Goal: Task Accomplishment & Management: Use online tool/utility

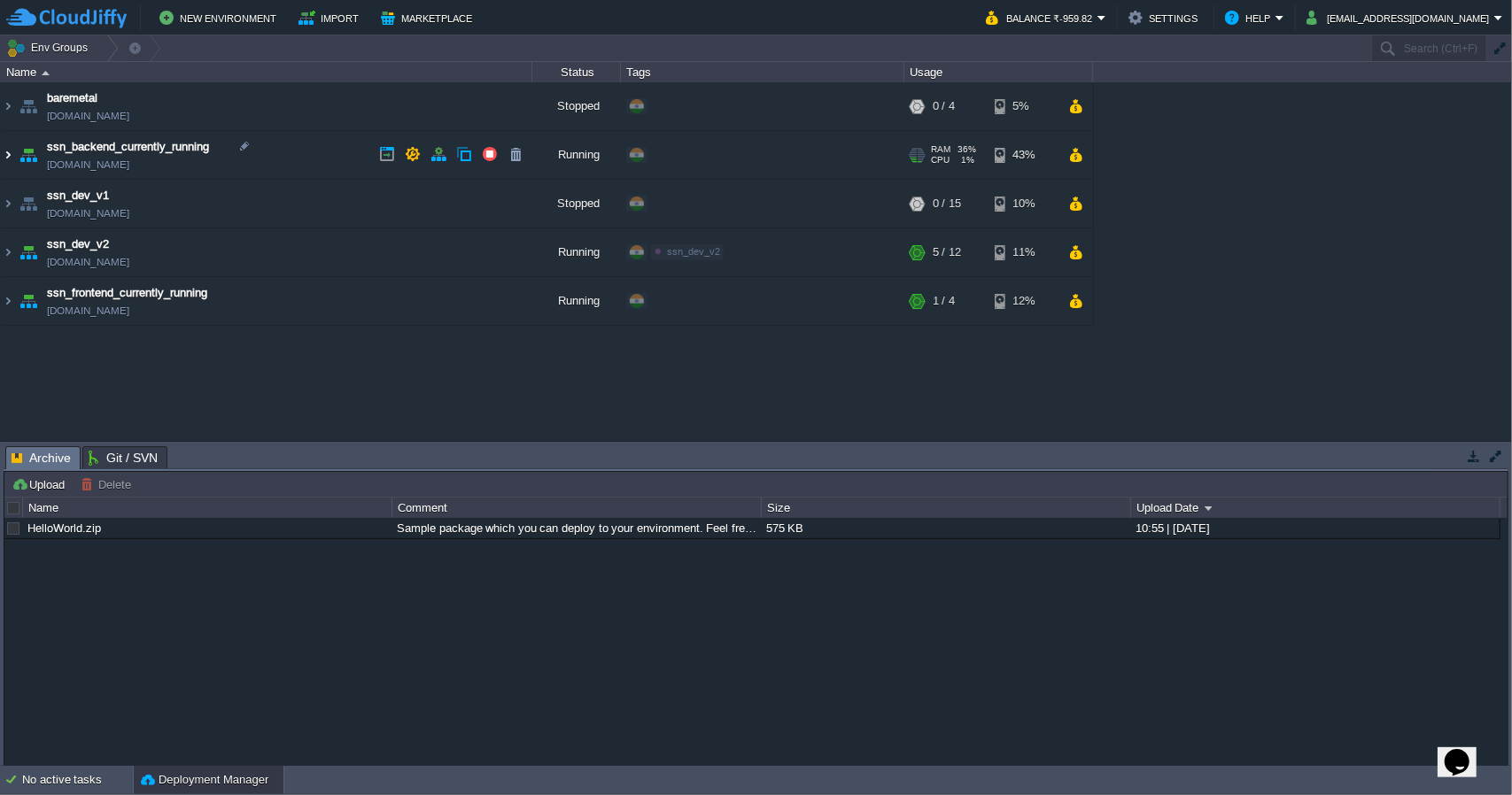
click at [13, 160] on img at bounding box center [7, 155] width 14 height 48
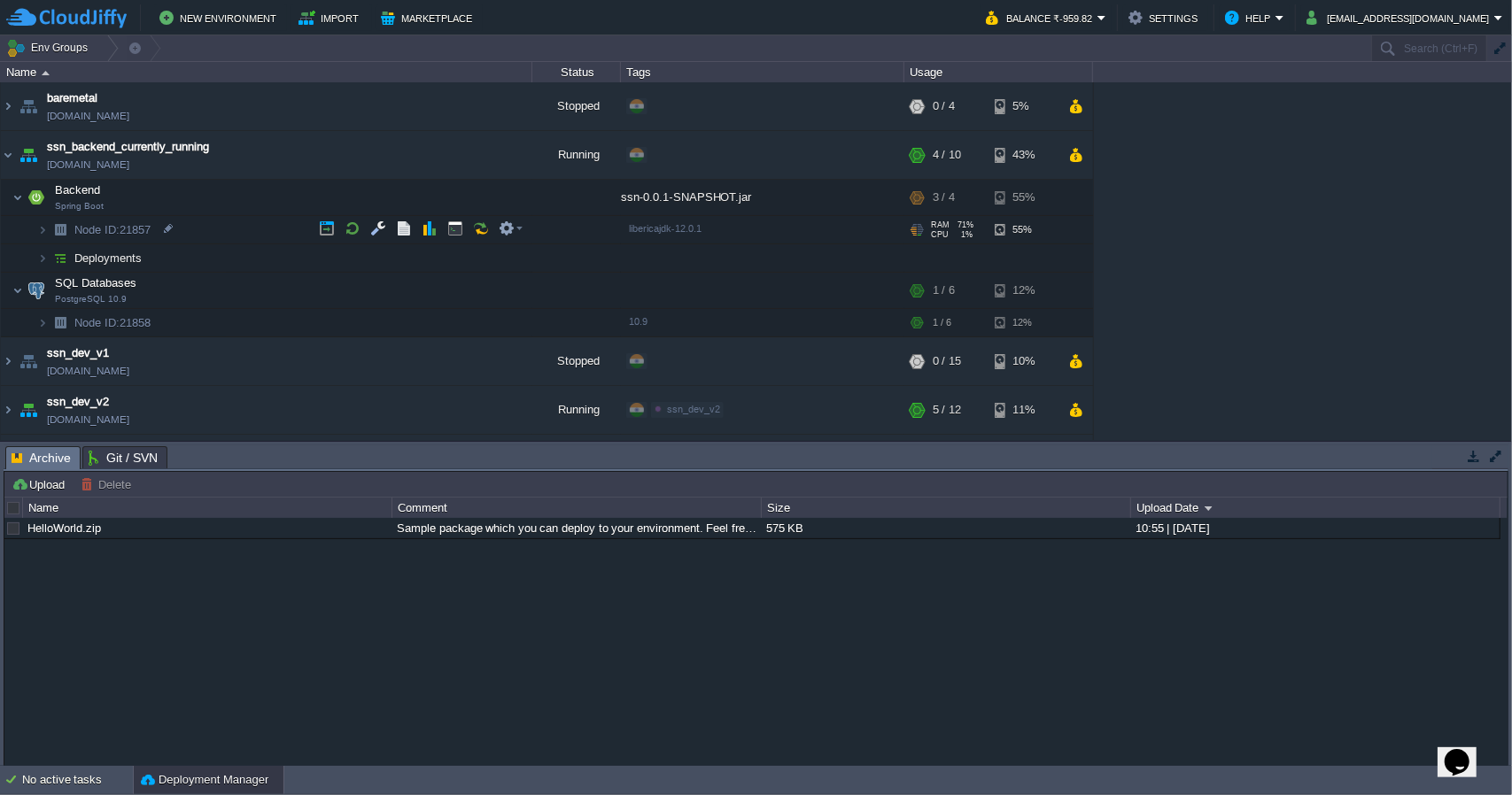
click at [223, 231] on td "Node ID: 21857" at bounding box center [266, 230] width 531 height 28
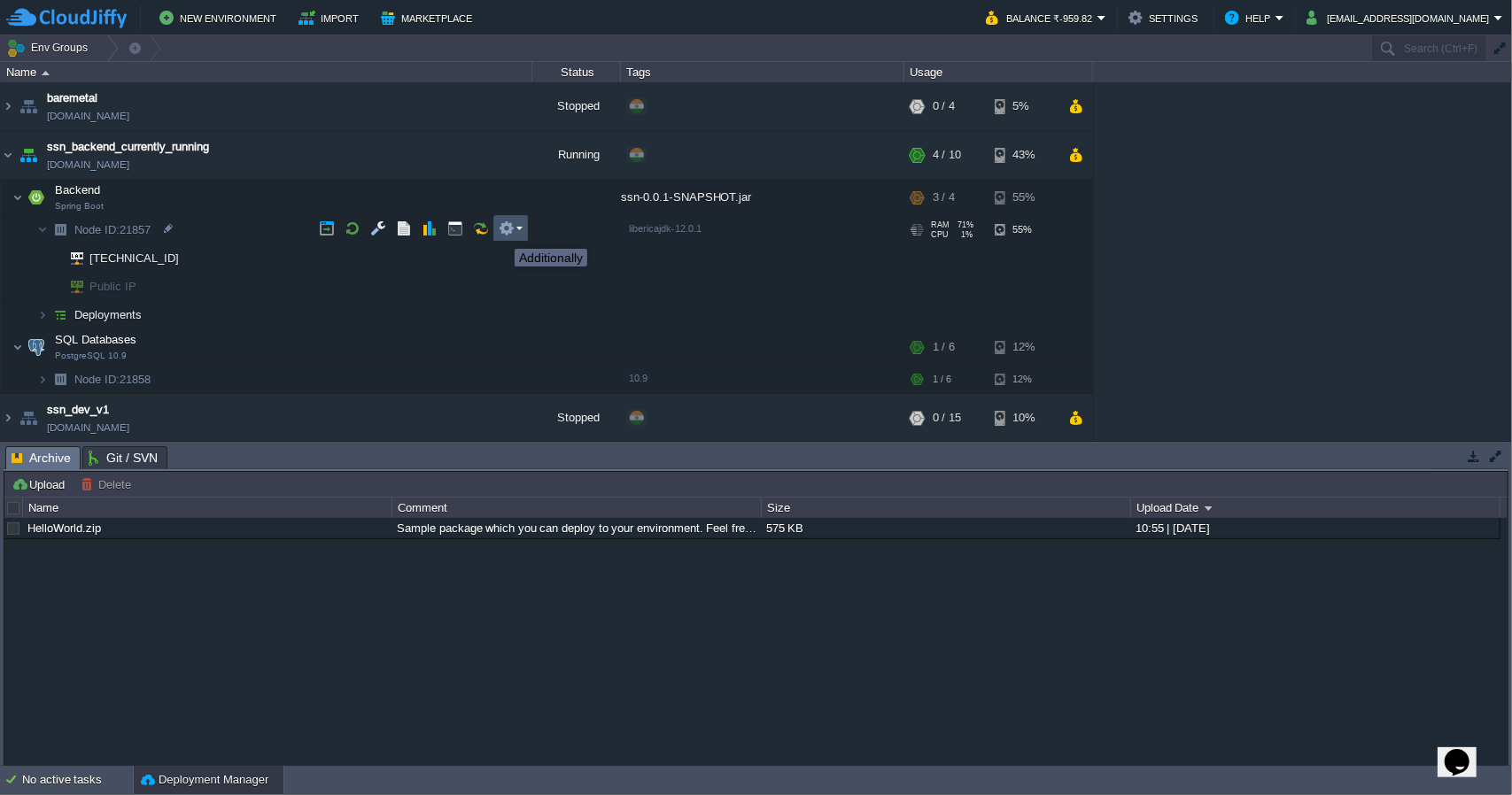
click at [502, 233] on button "button" at bounding box center [506, 227] width 16 height 16
click at [380, 237] on button "button" at bounding box center [378, 227] width 16 height 16
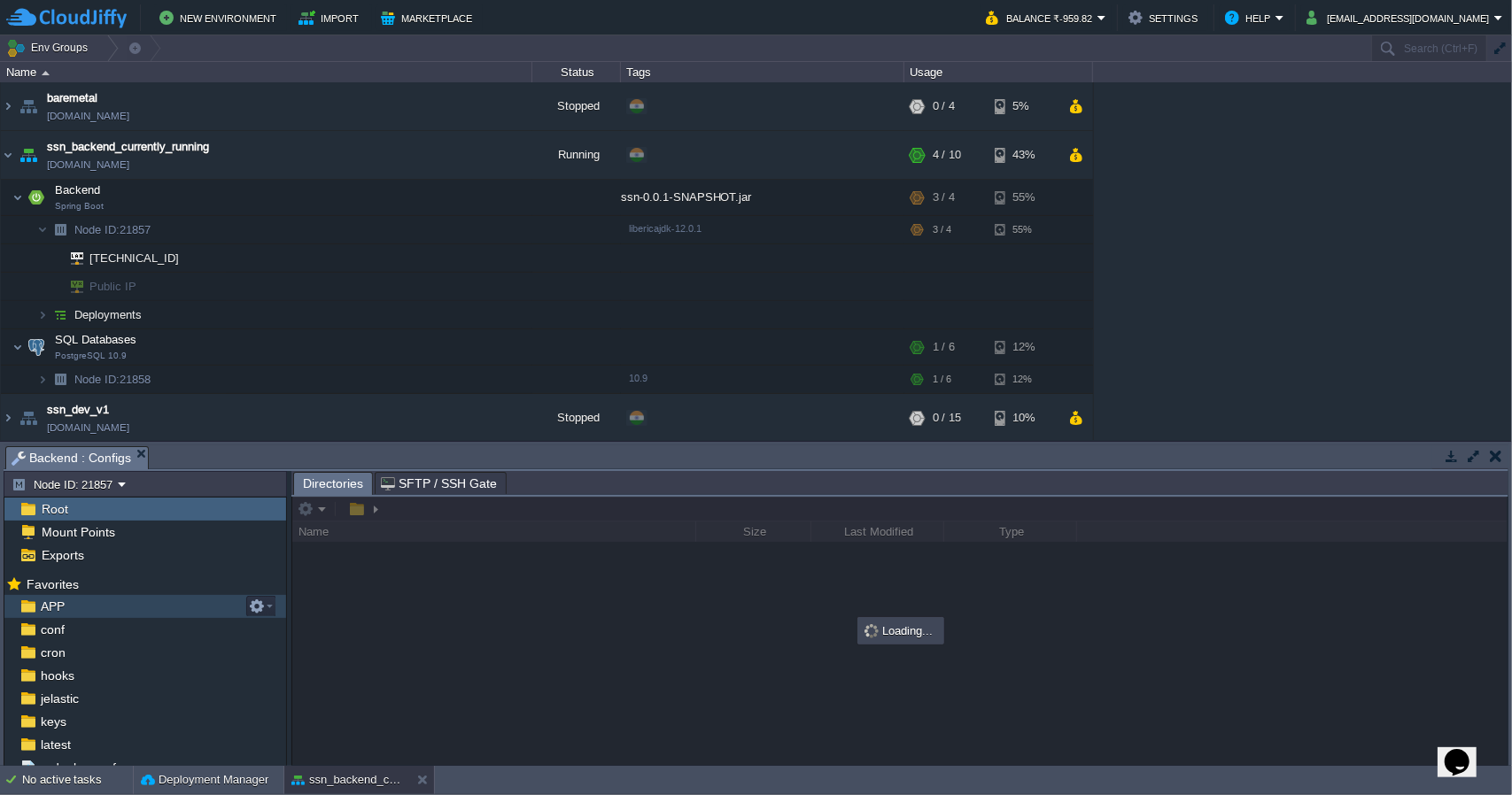
click at [147, 609] on div "APP" at bounding box center [145, 606] width 282 height 23
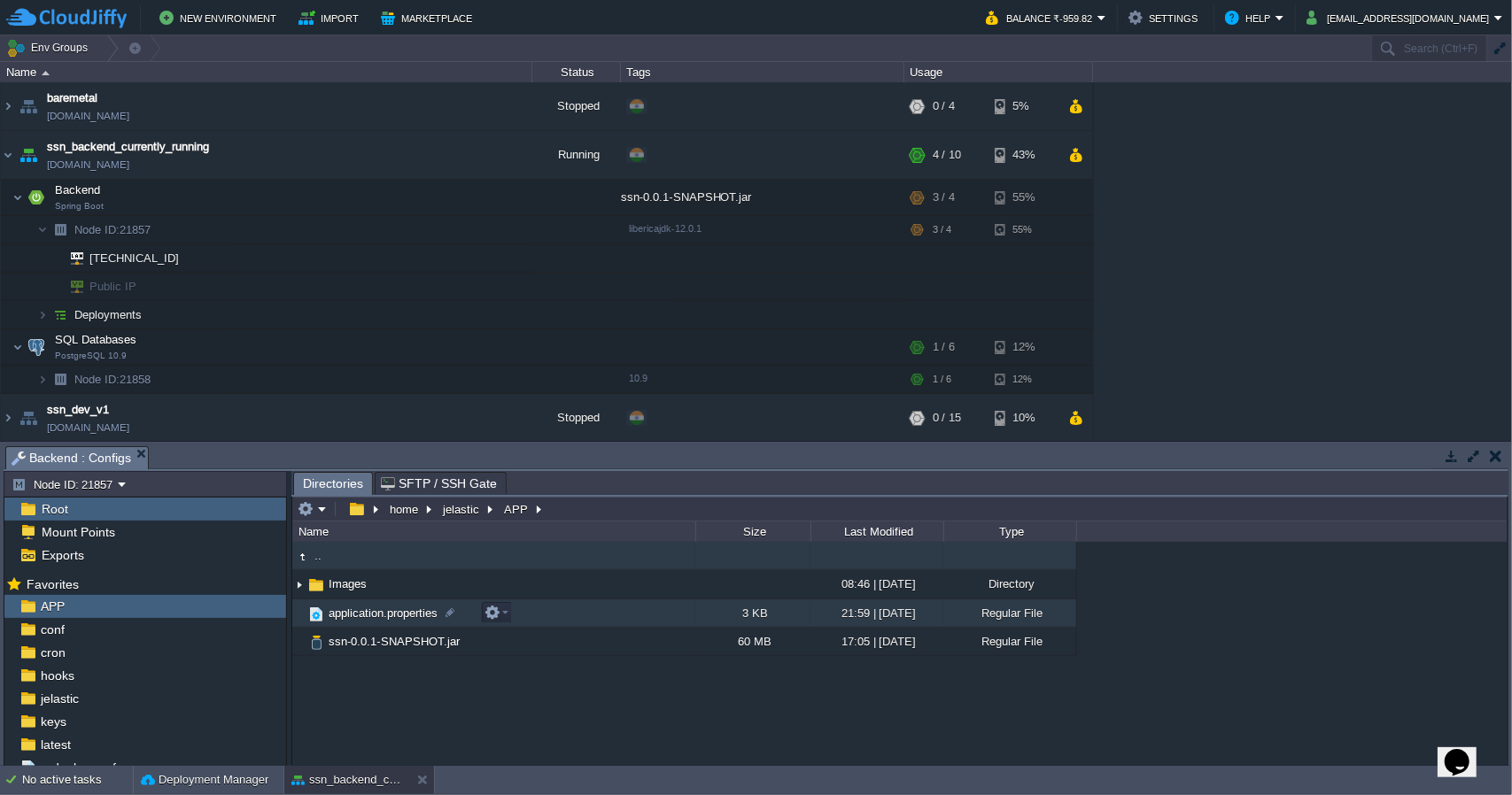
click at [390, 613] on span "application.properties" at bounding box center [383, 613] width 115 height 15
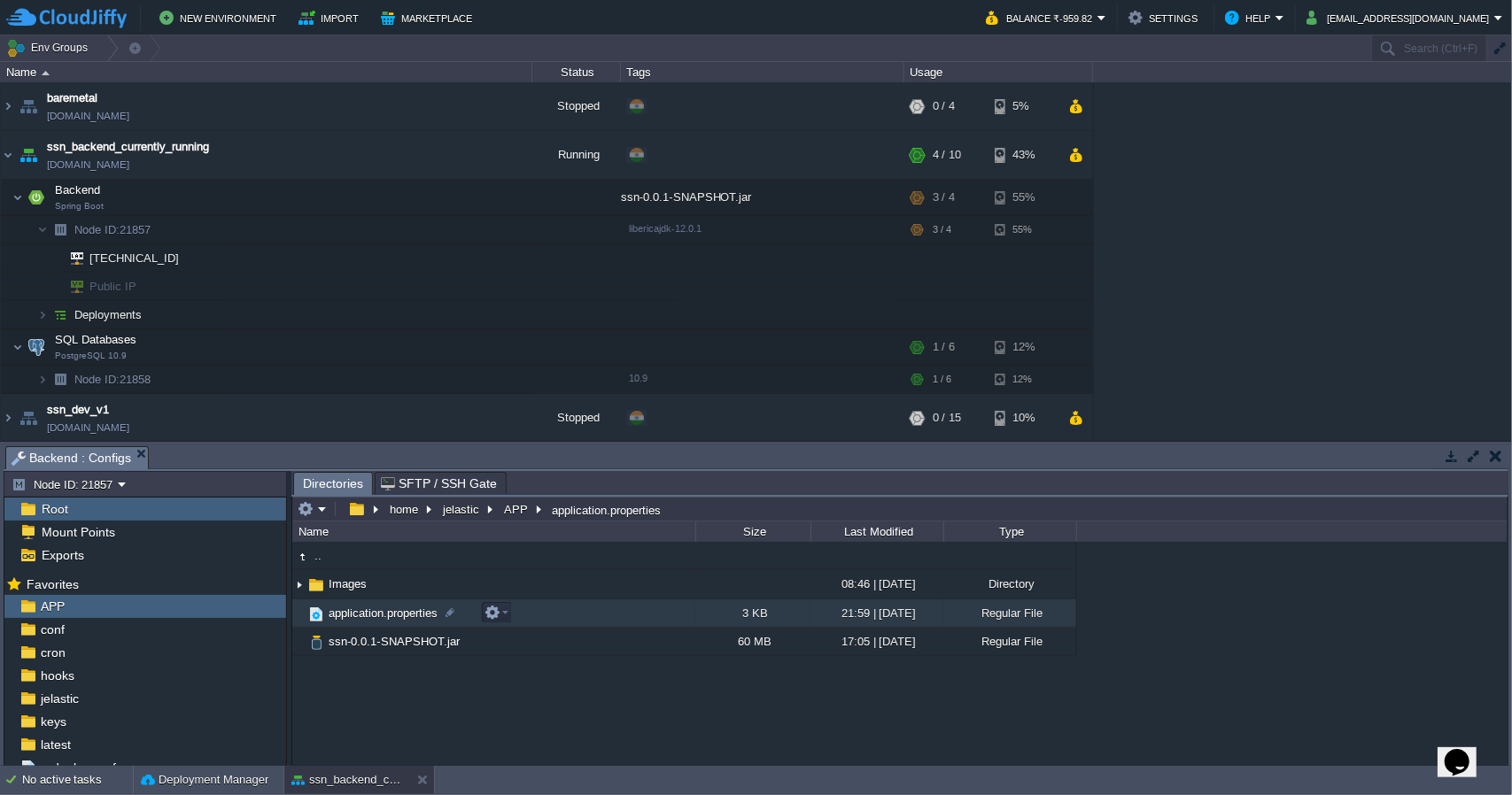
click at [390, 613] on span "application.properties" at bounding box center [383, 613] width 115 height 15
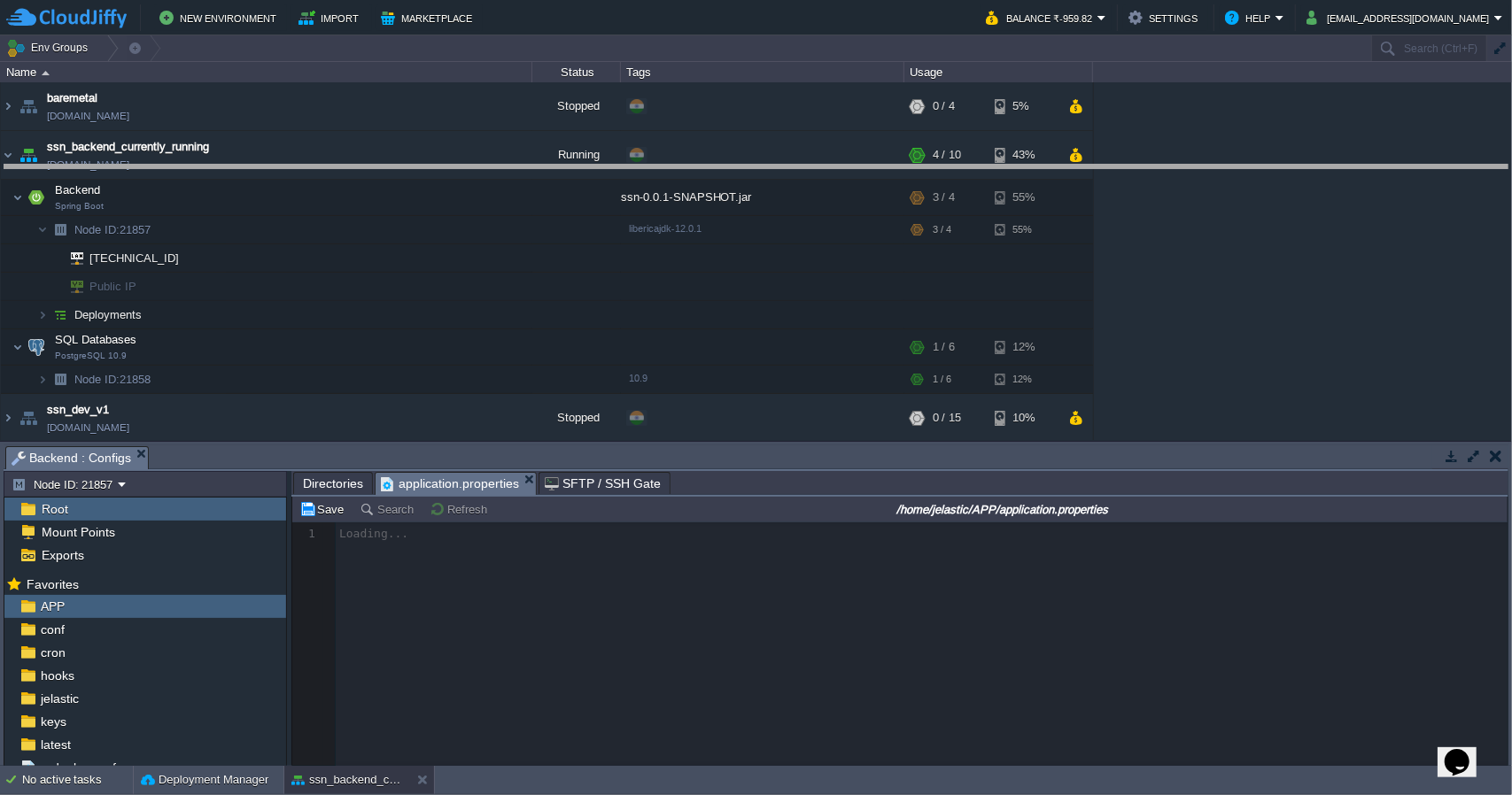
drag, startPoint x: 942, startPoint y: 449, endPoint x: 941, endPoint y: 168, distance: 281.0
click at [941, 168] on body "New Environment Import Marketplace Bonus ₹0.00 Upgrade Account Balance ₹-959.82…" at bounding box center [756, 397] width 1512 height 795
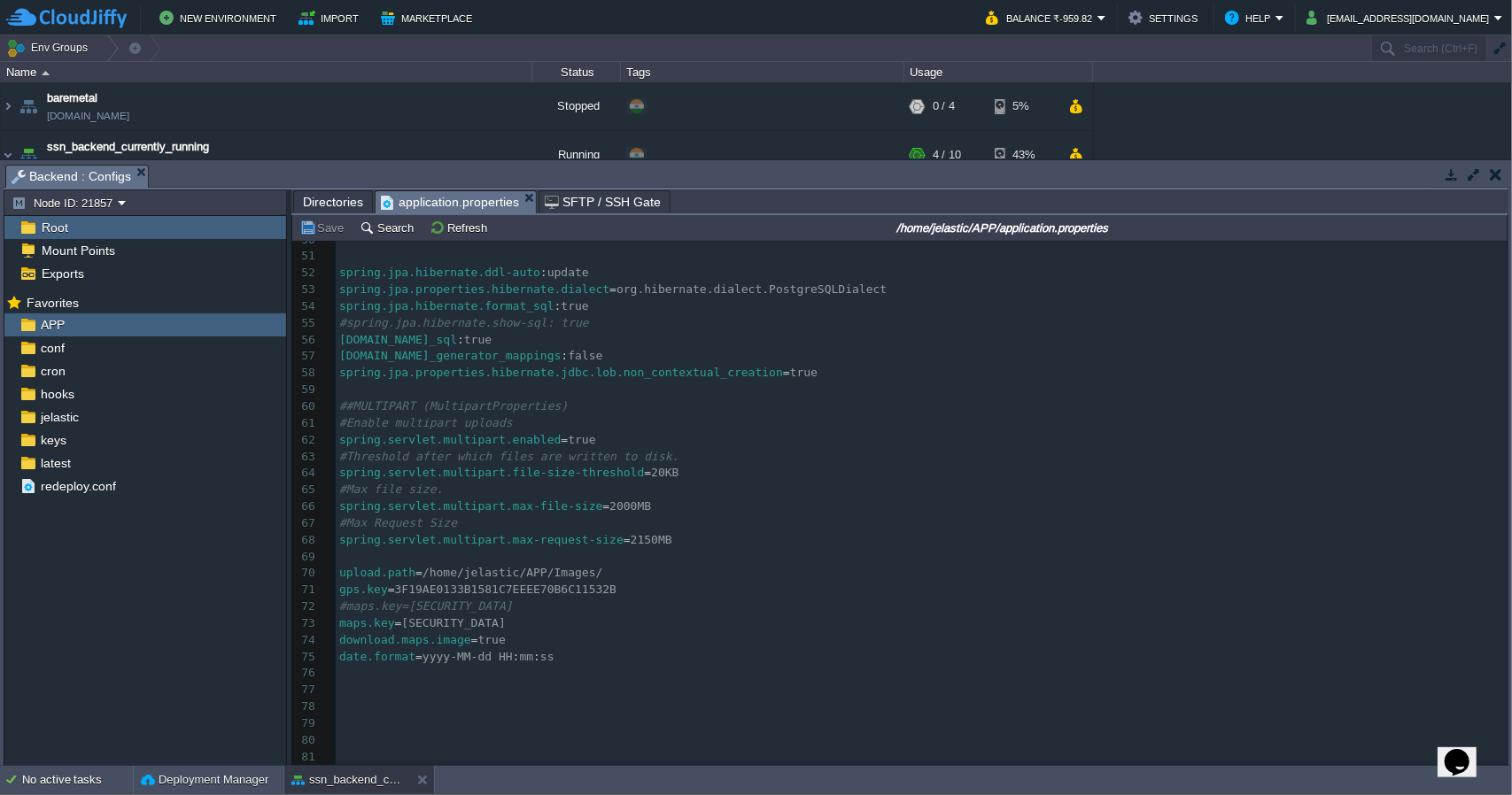
click at [560, 592] on span "3F19AE0133B1581C7EEEE70B6C11532B" at bounding box center [506, 589] width 221 height 13
type textarea "3F19AE0133B1581C7EEEE70B6C11532B"
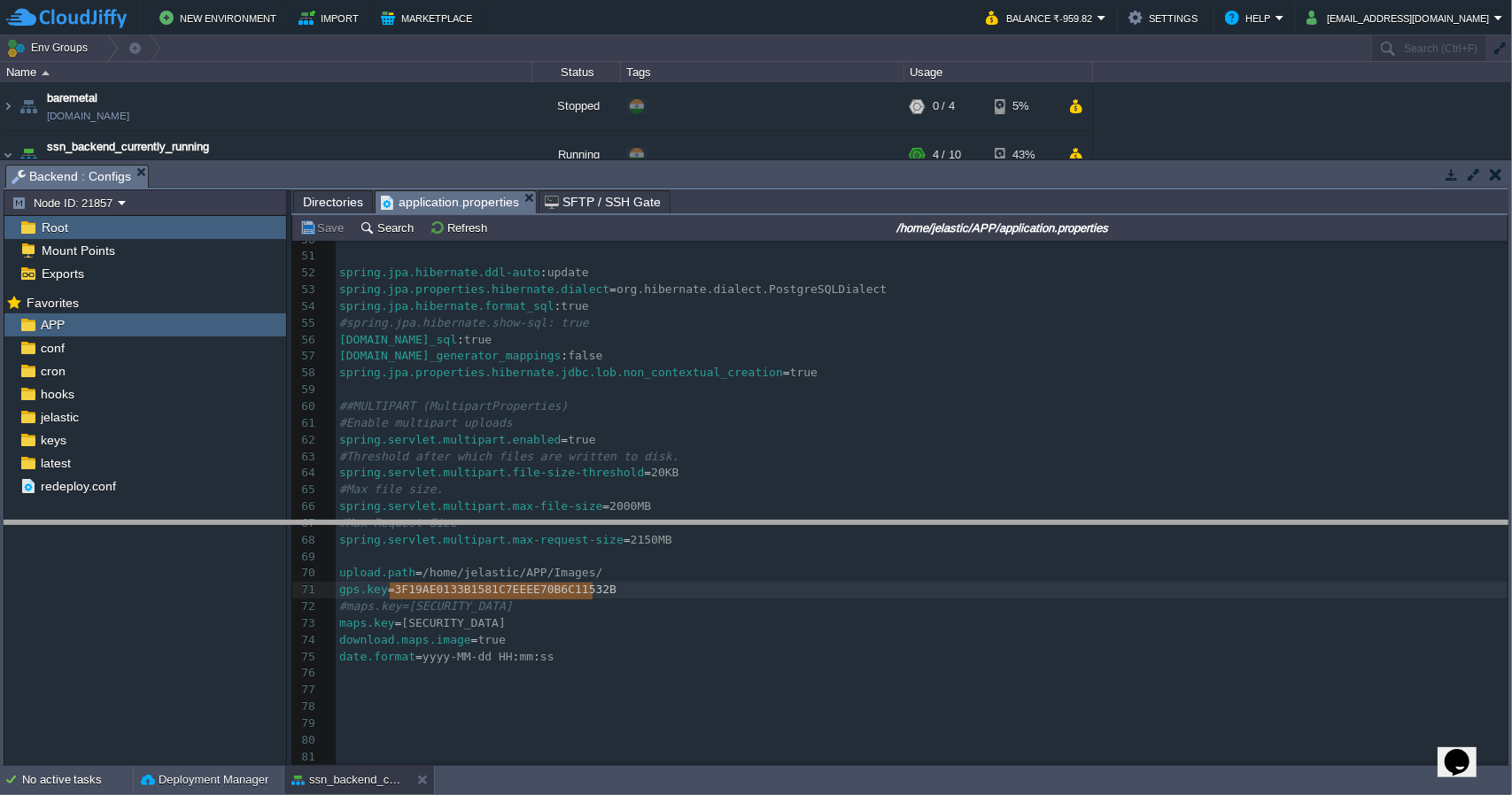
drag, startPoint x: 817, startPoint y: 173, endPoint x: 759, endPoint y: 527, distance: 358.7
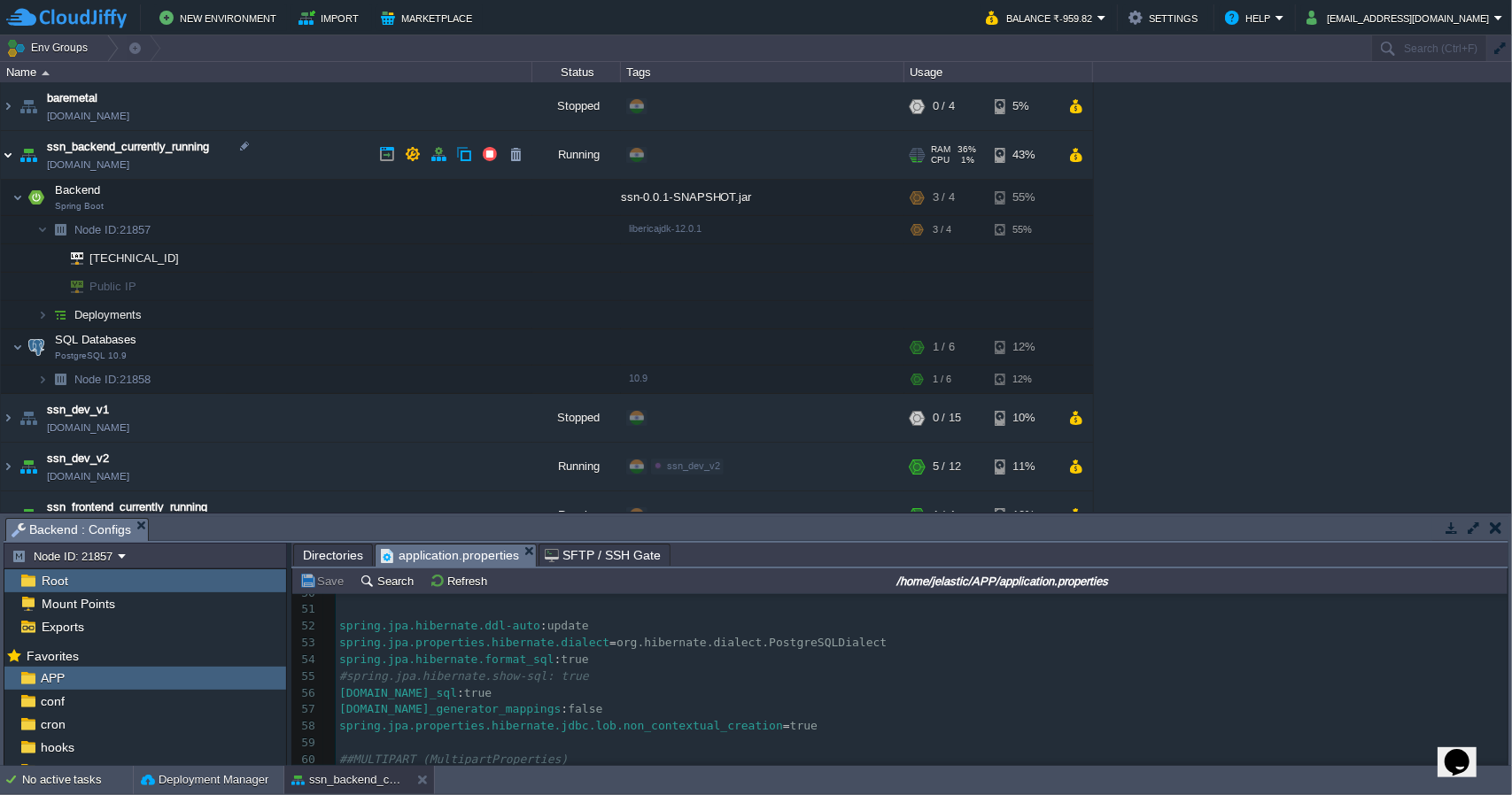
click at [6, 160] on img at bounding box center [7, 155] width 14 height 48
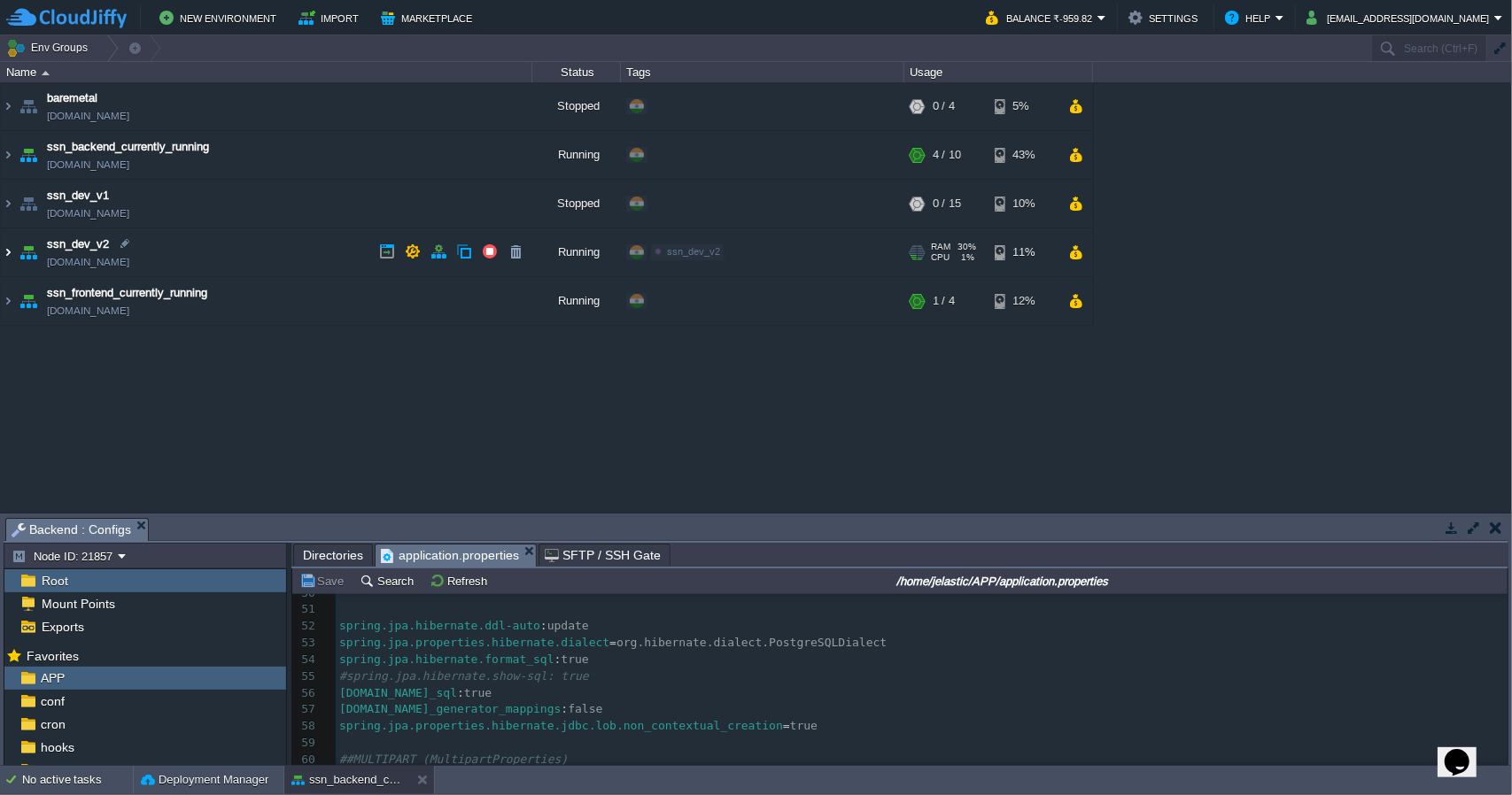
click at [2, 252] on img at bounding box center [7, 252] width 14 height 48
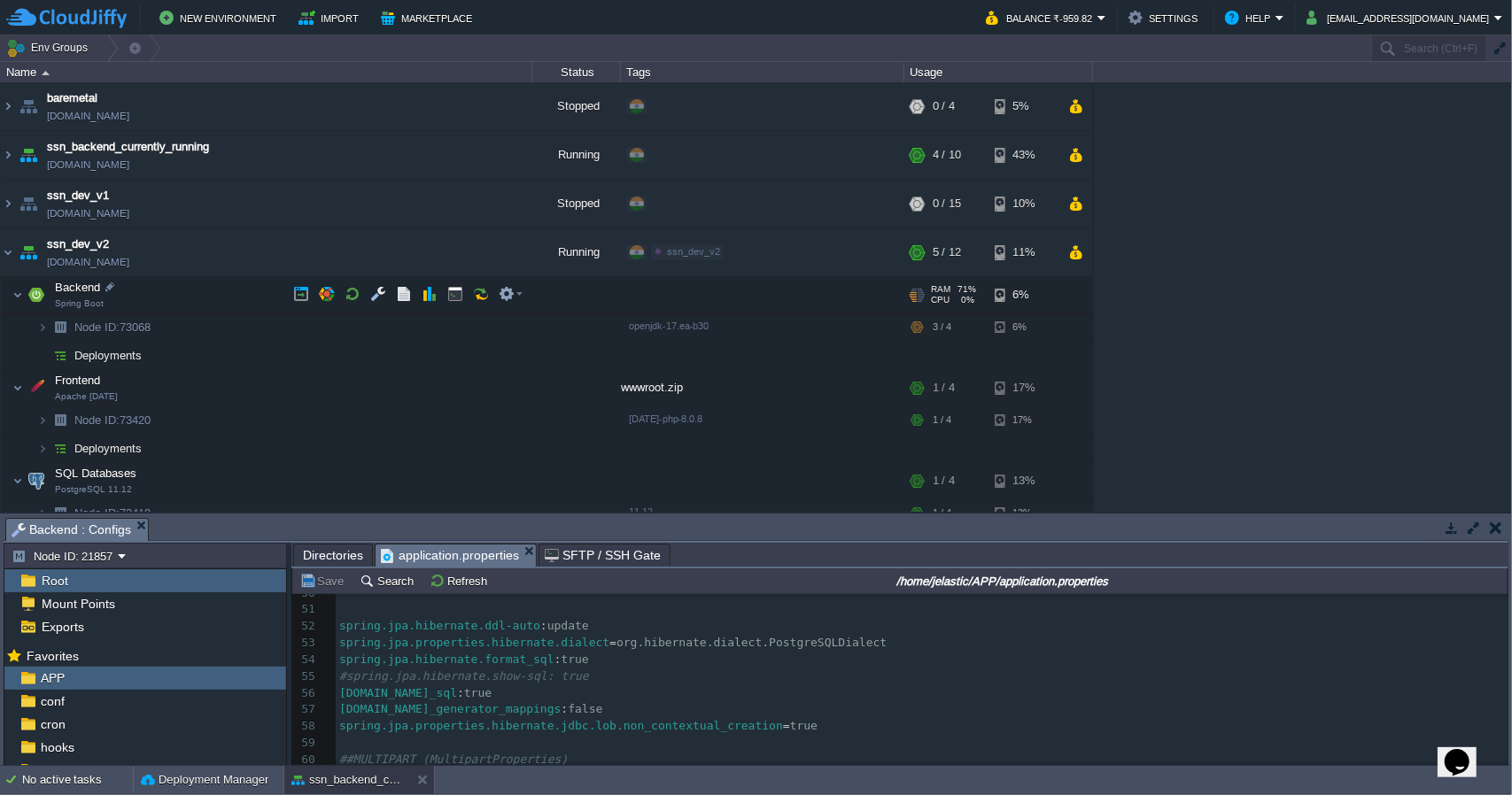
scroll to position [61, 0]
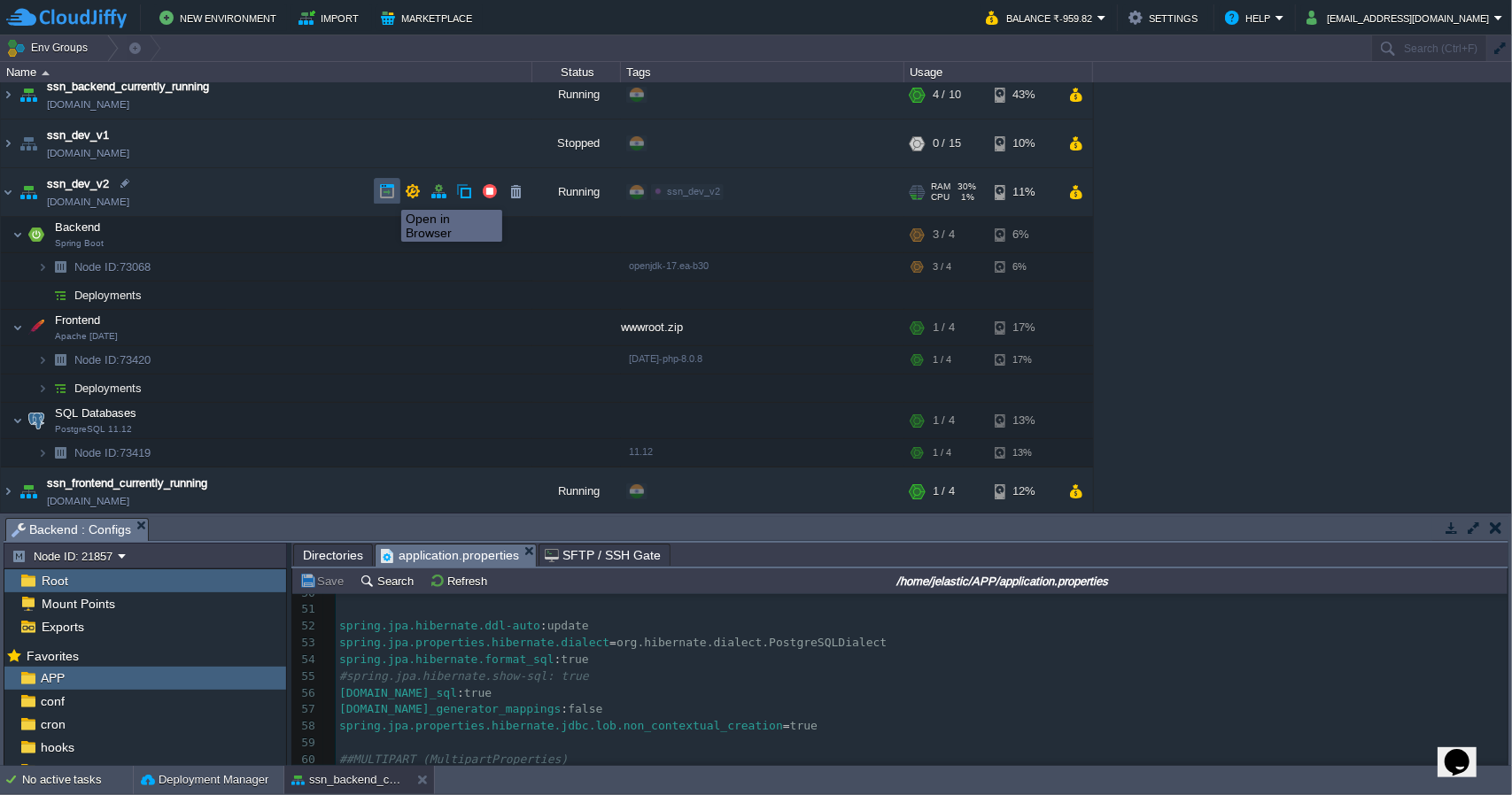
click at [388, 193] on button "button" at bounding box center [386, 191] width 16 height 16
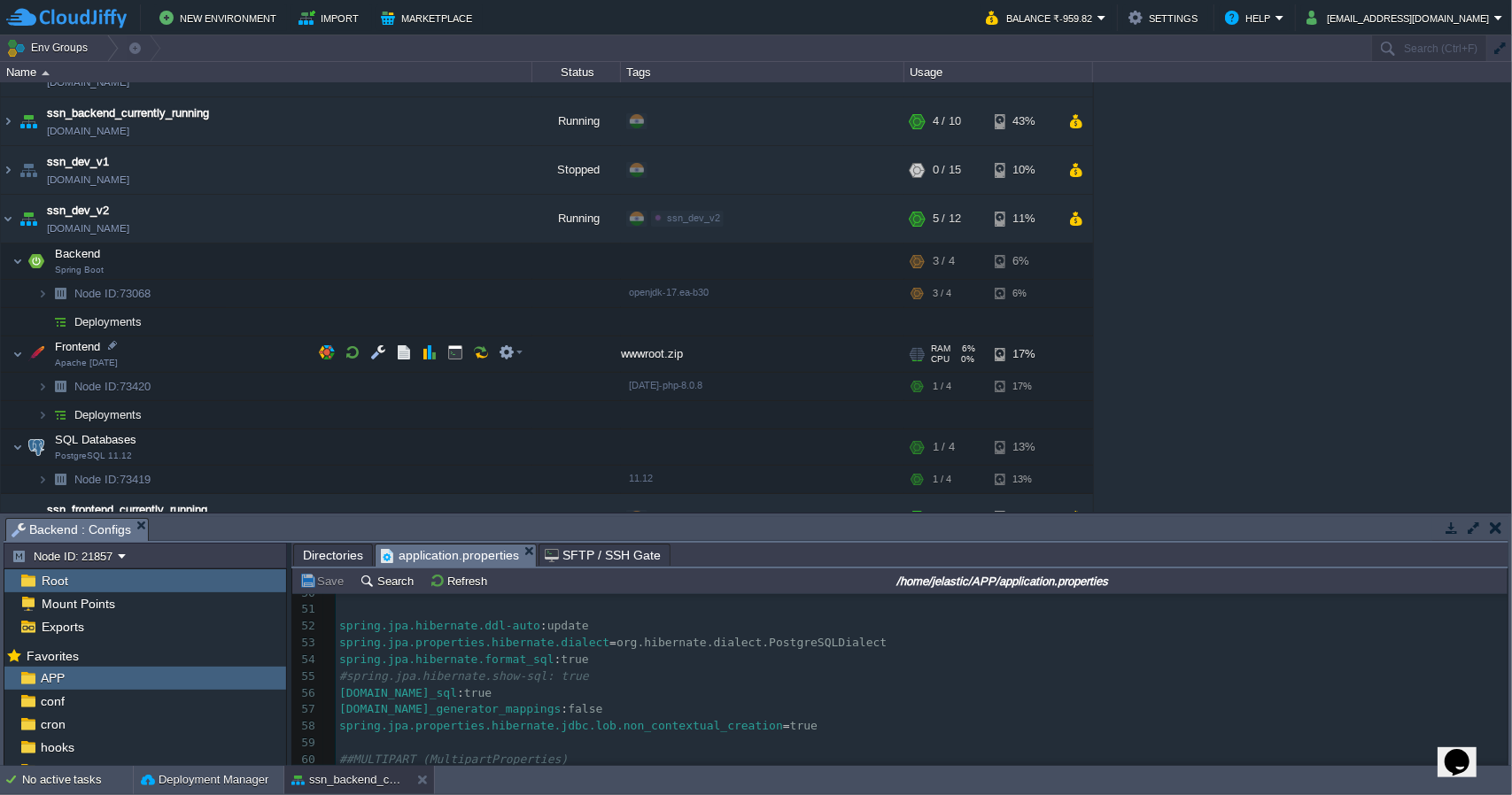
scroll to position [32, 0]
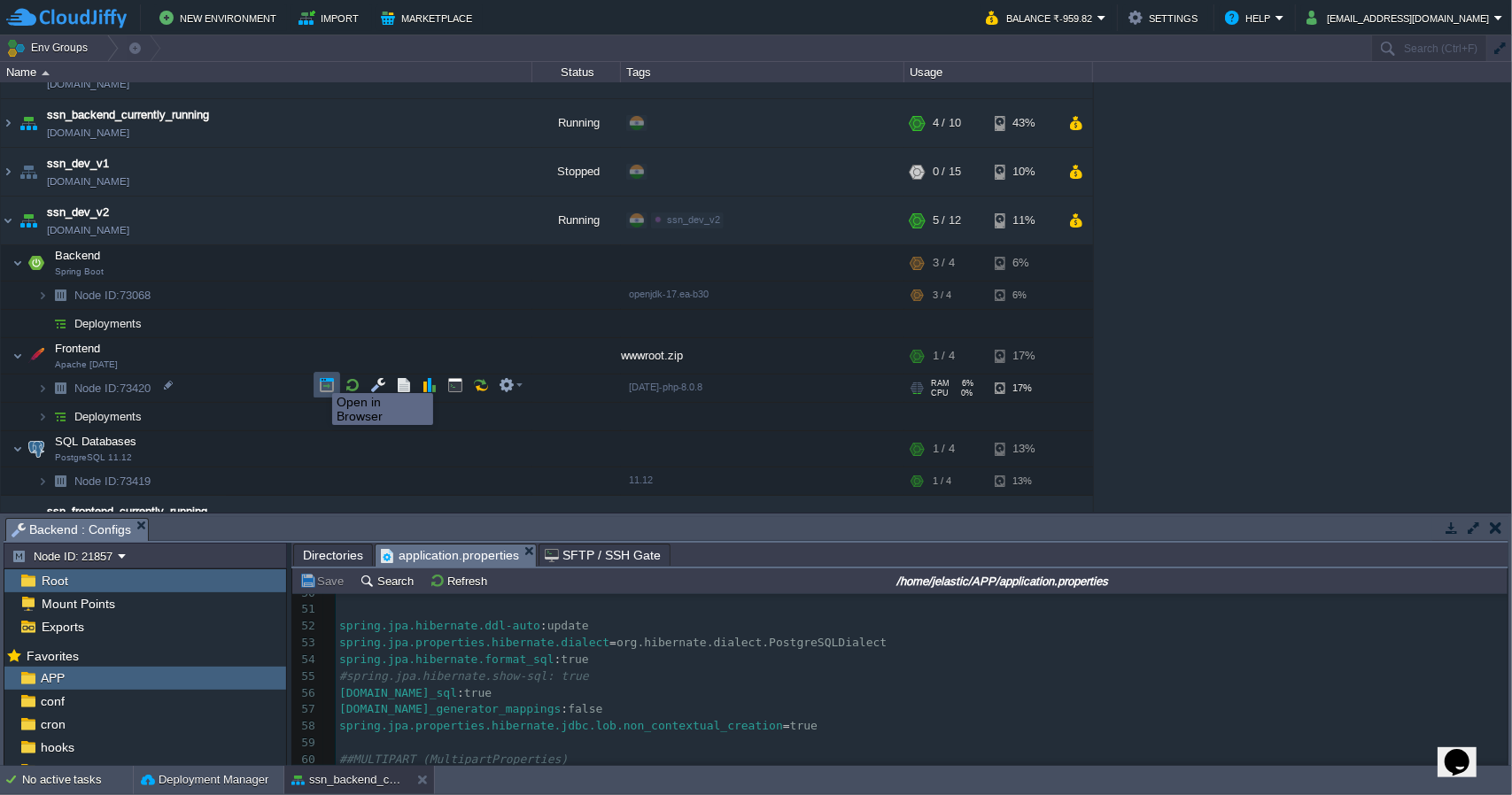
click at [329, 385] on button "button" at bounding box center [327, 384] width 16 height 16
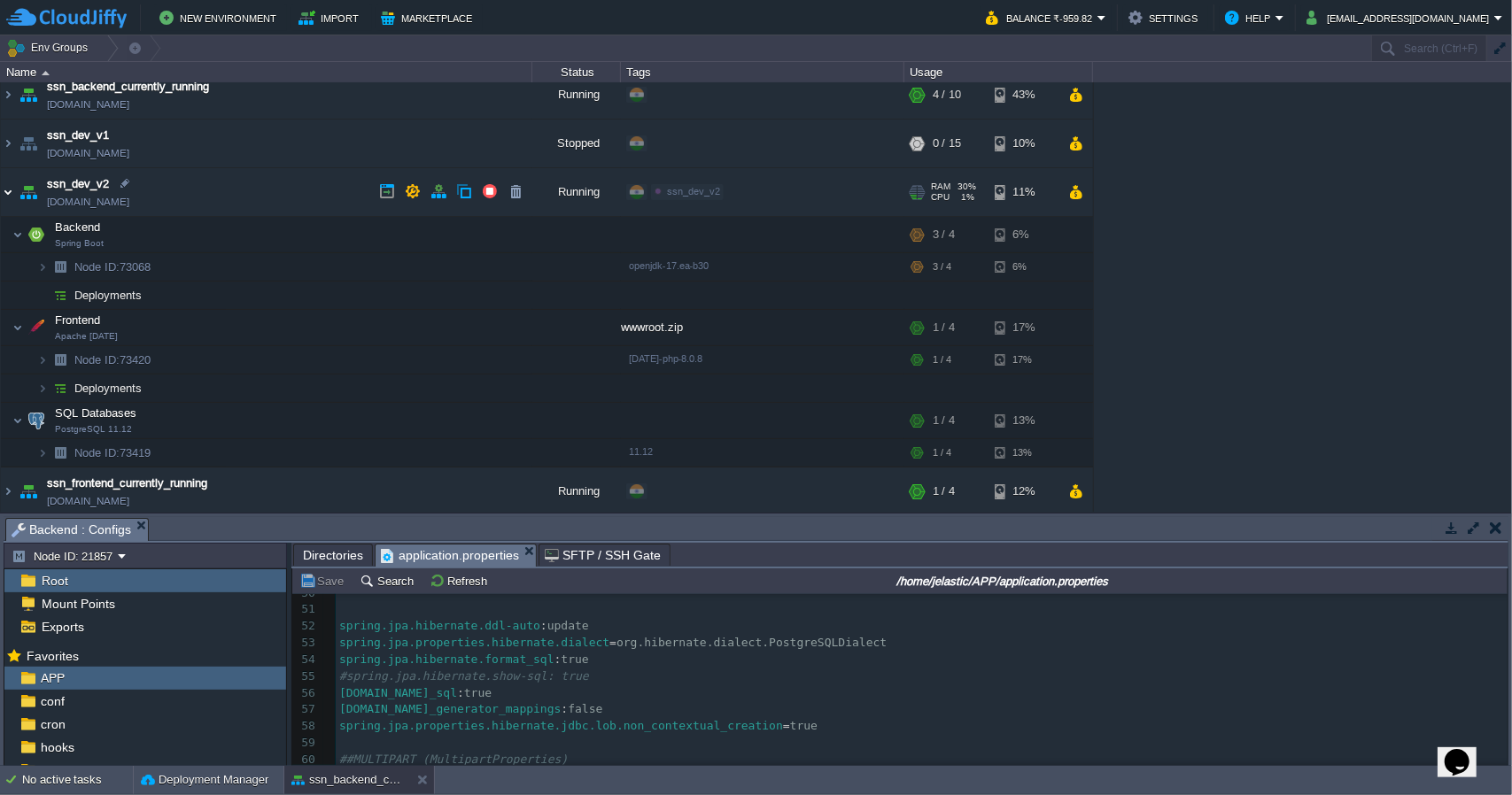
click at [7, 192] on img at bounding box center [7, 192] width 14 height 48
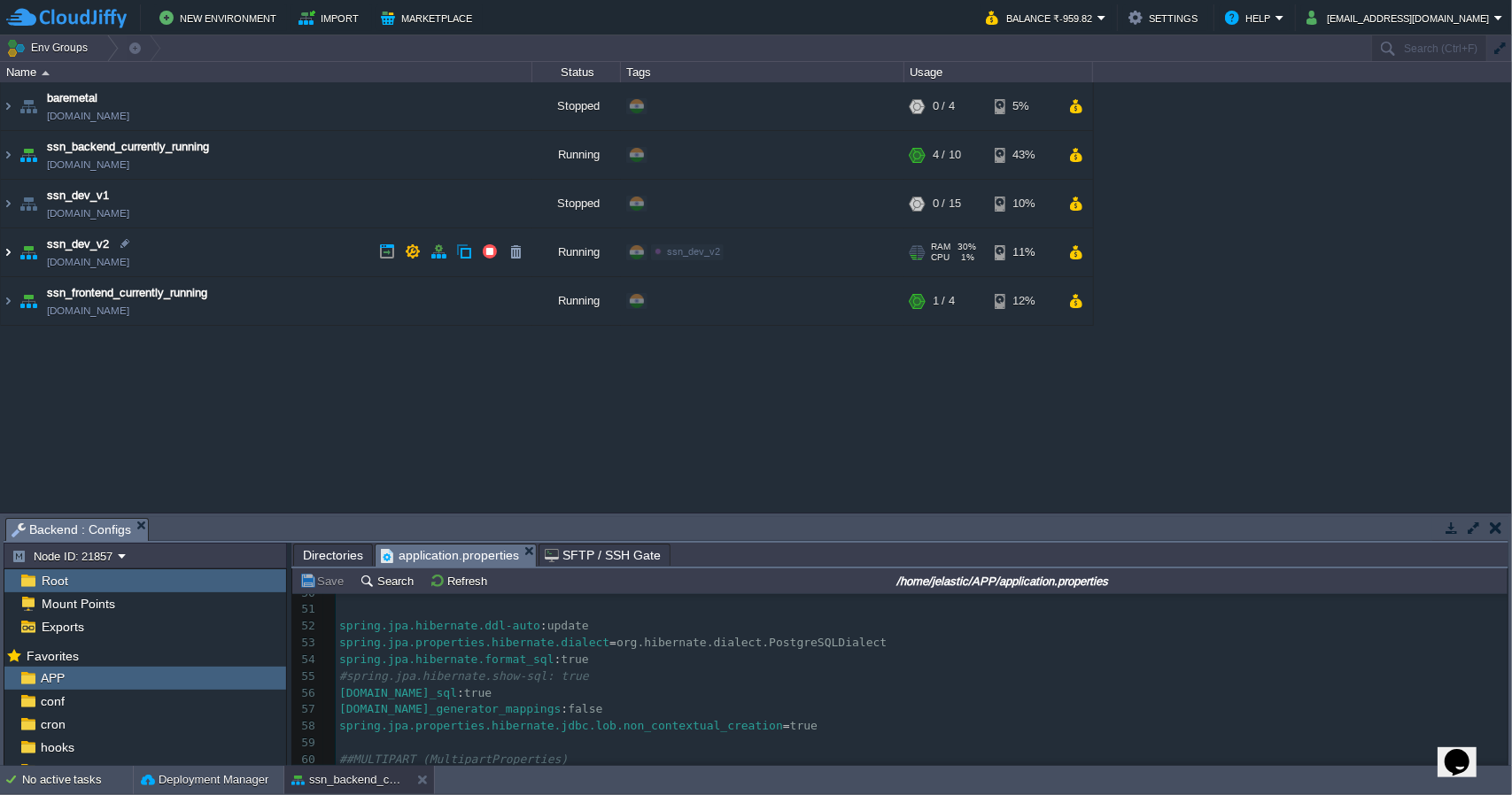
click at [8, 251] on img at bounding box center [7, 252] width 14 height 48
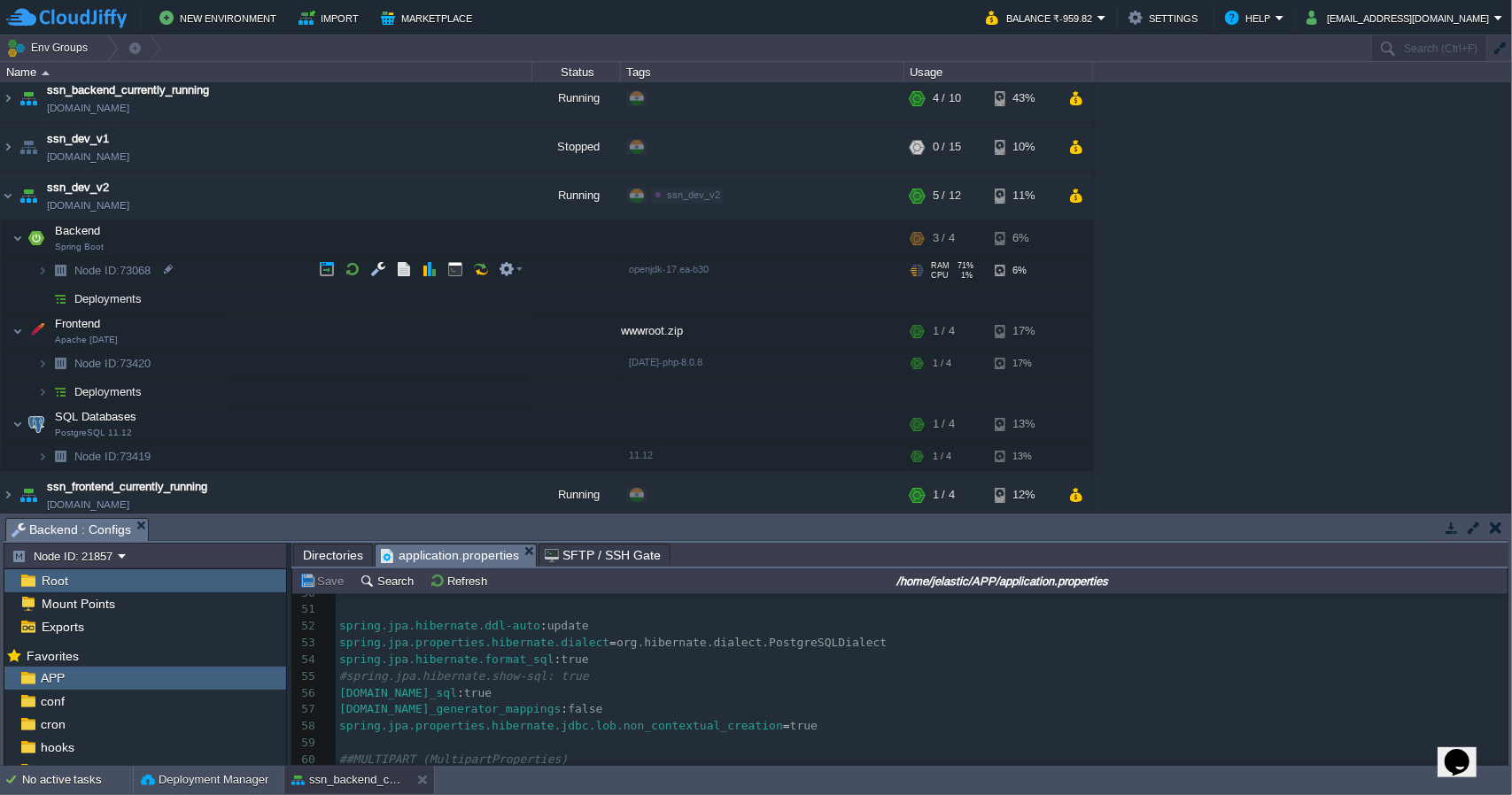
scroll to position [61, 0]
click at [130, 296] on span "Deployments" at bounding box center [108, 295] width 72 height 15
click at [46, 265] on img at bounding box center [43, 267] width 11 height 28
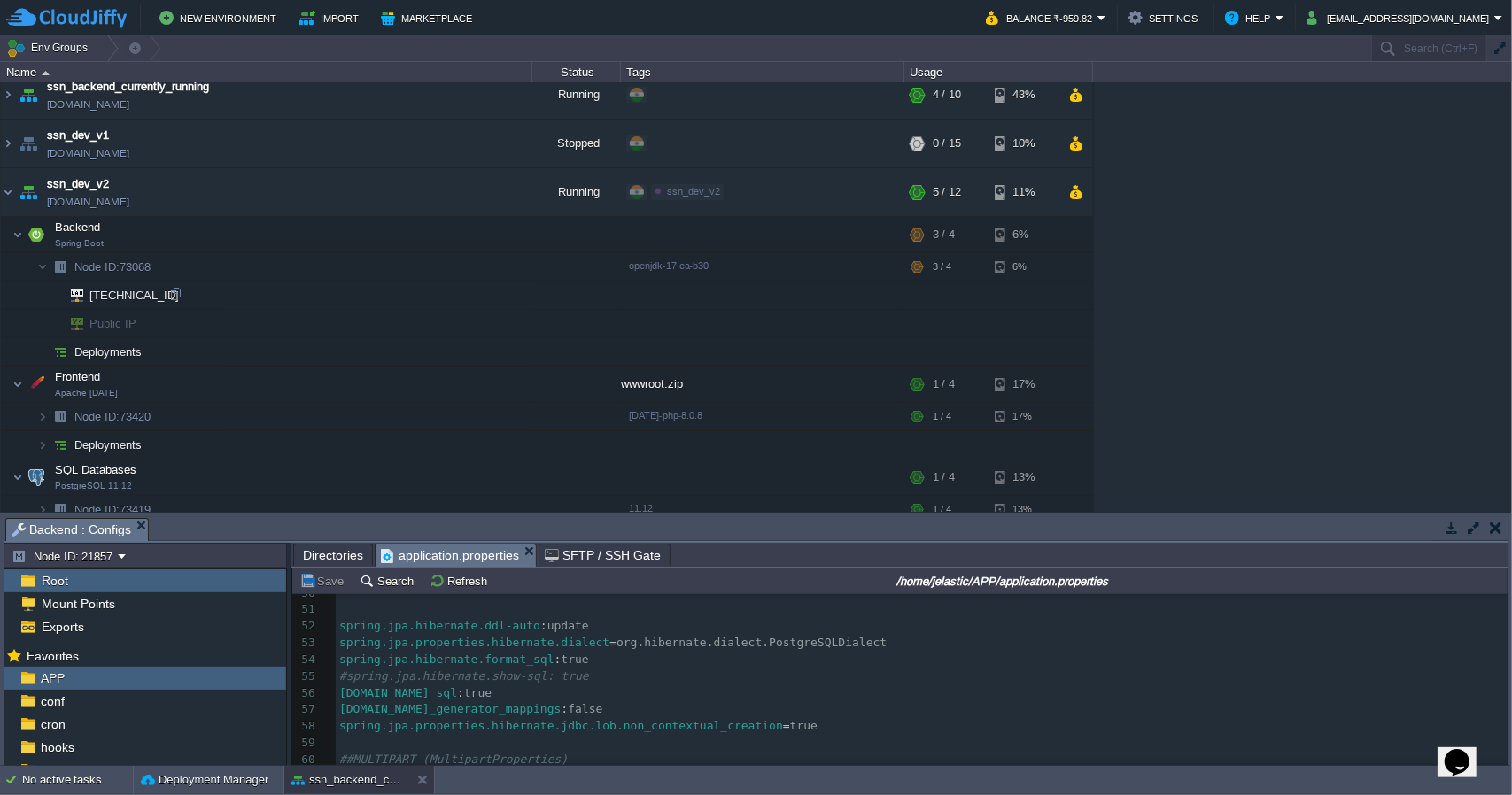
scroll to position [89, 0]
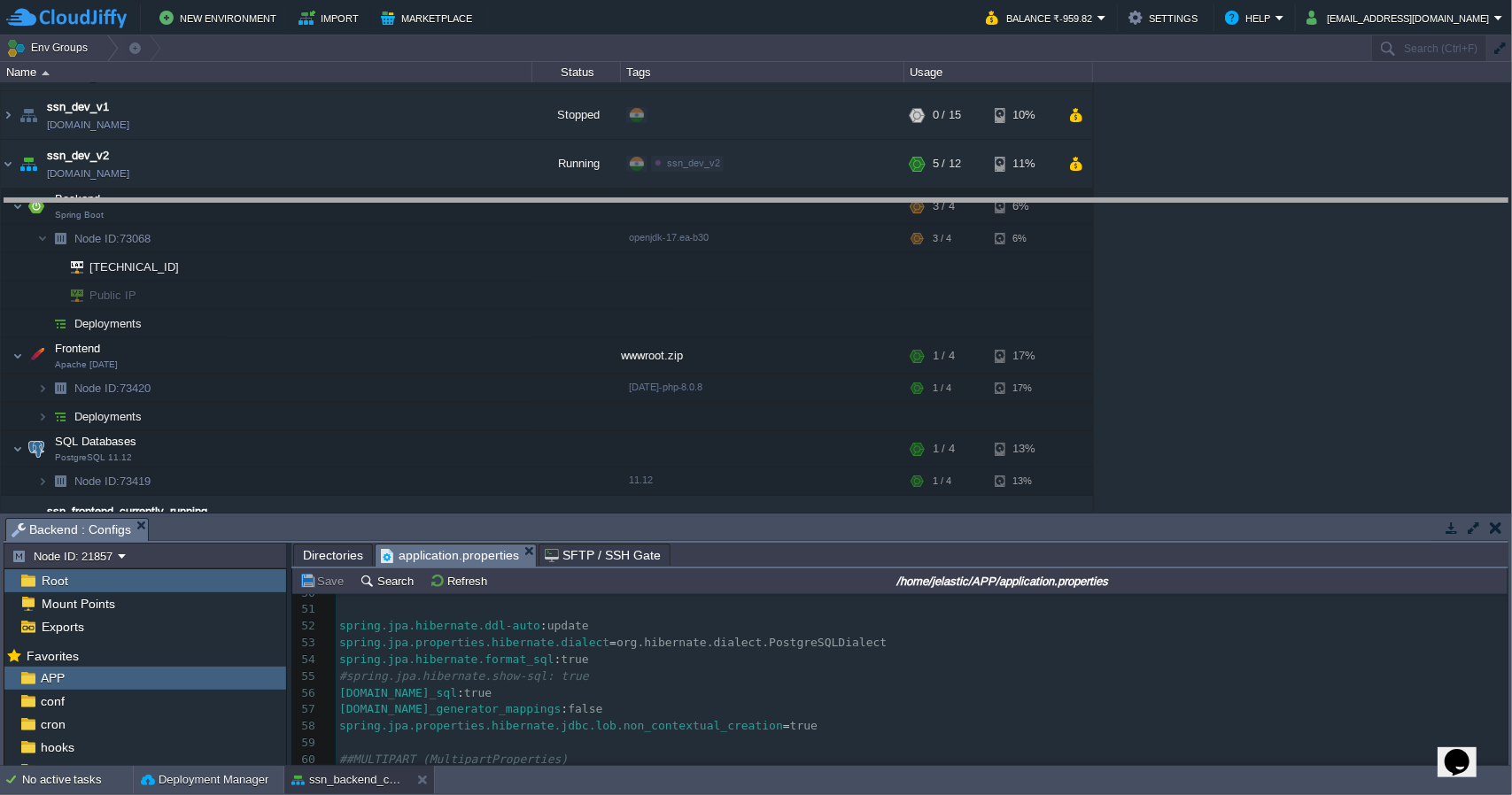
drag, startPoint x: 876, startPoint y: 526, endPoint x: 891, endPoint y: 206, distance: 320.4
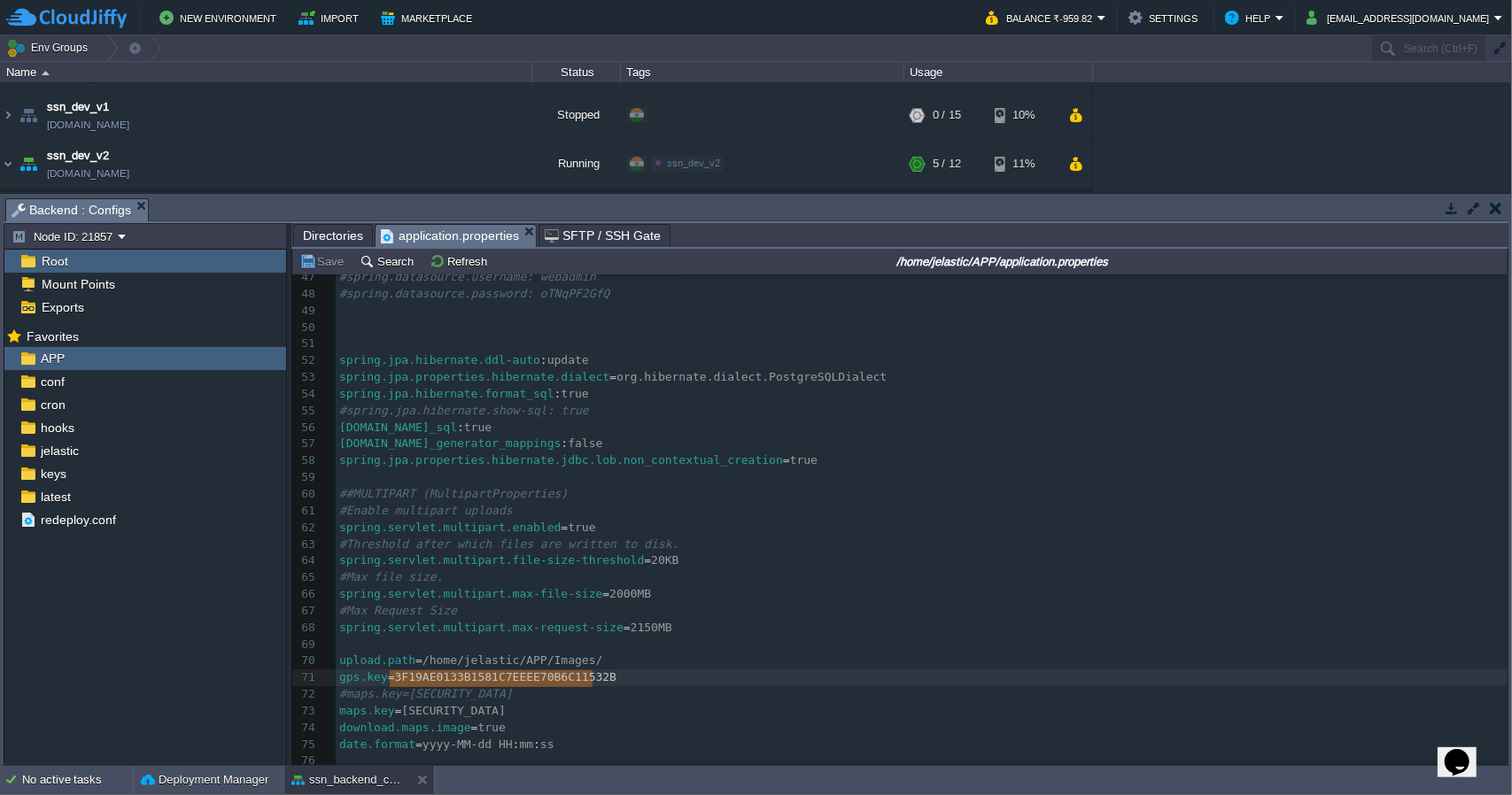
scroll to position [778, 0]
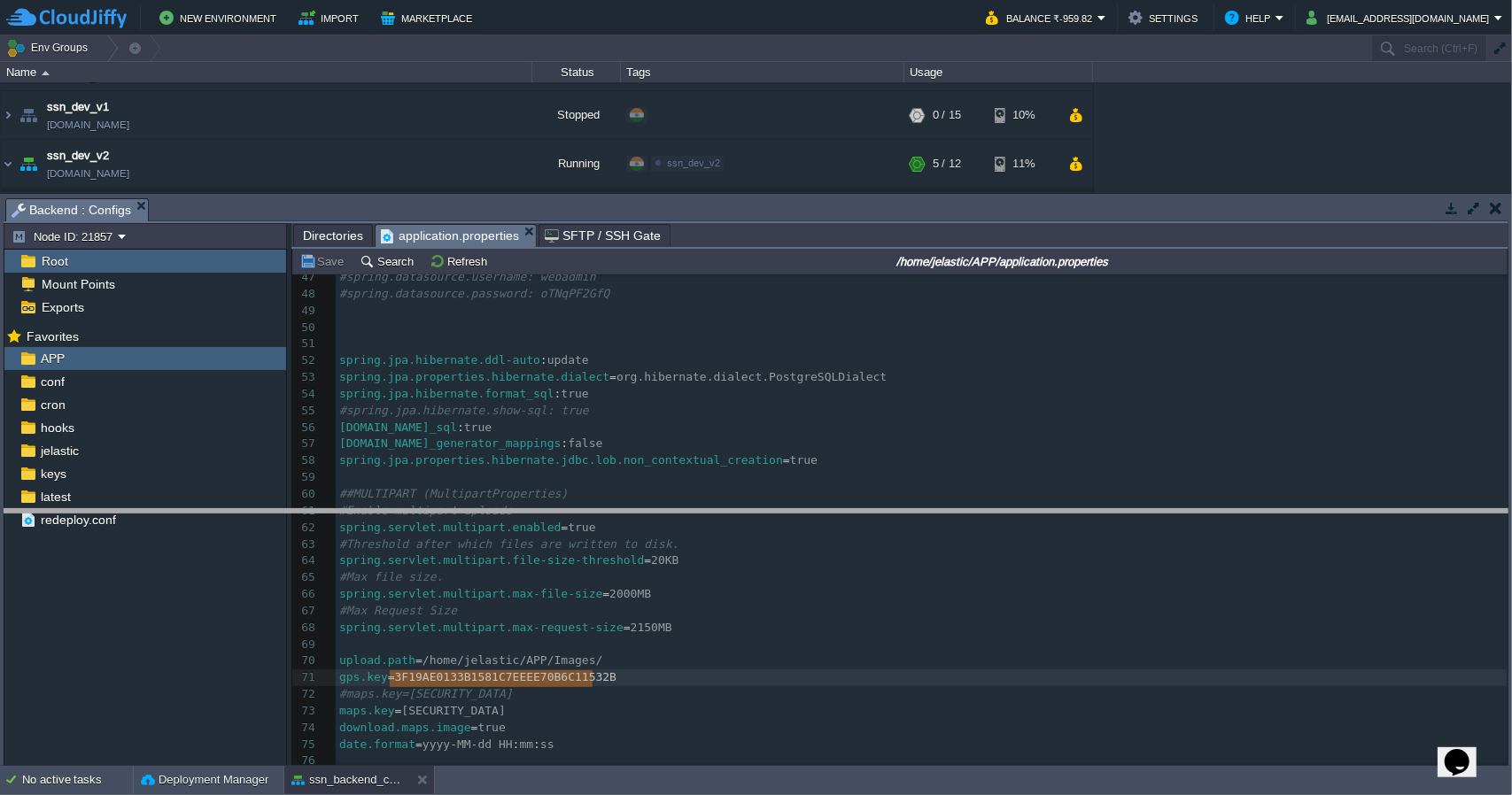
drag, startPoint x: 871, startPoint y: 207, endPoint x: 814, endPoint y: 541, distance: 338.8
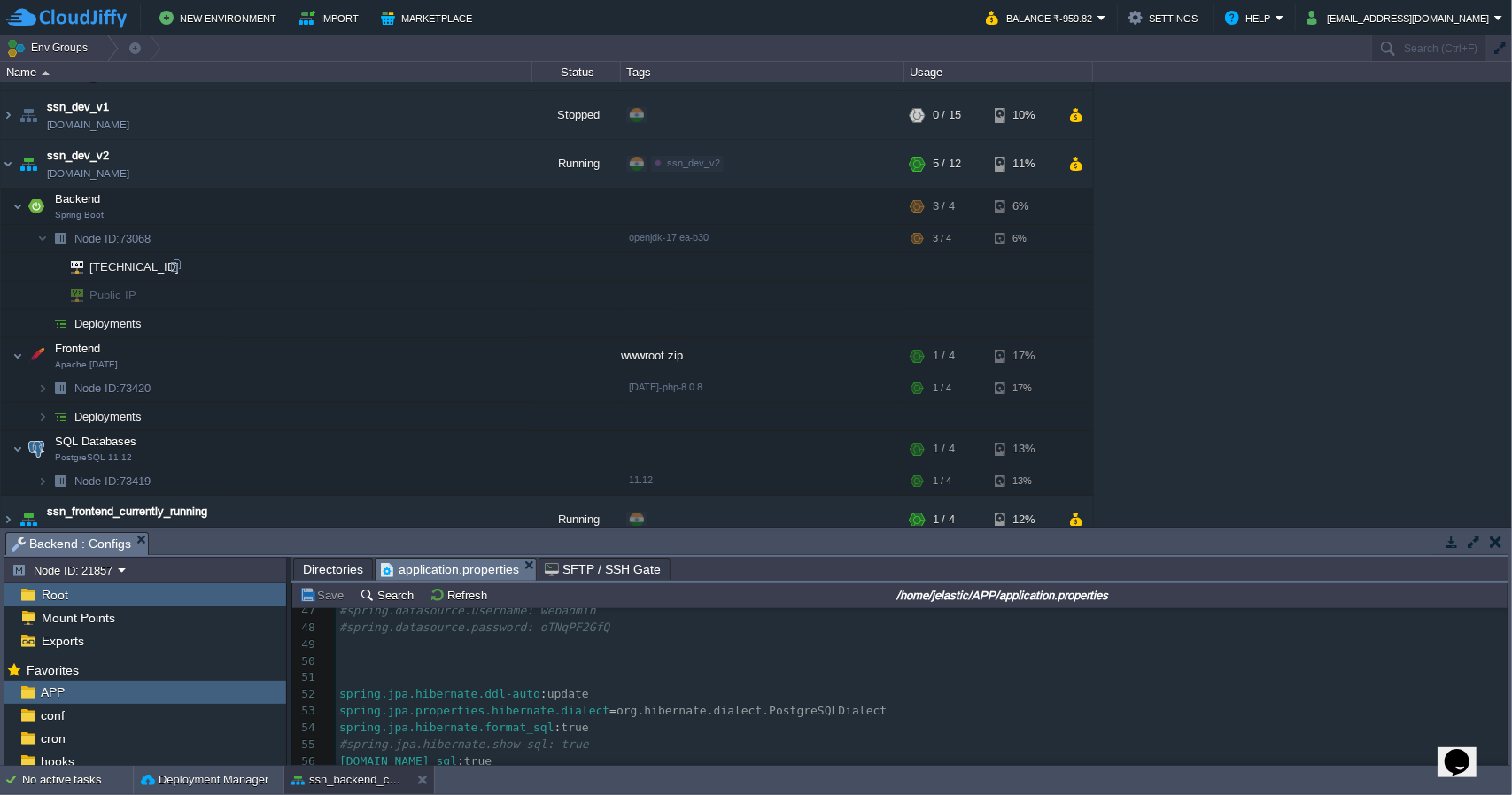
scroll to position [103, 0]
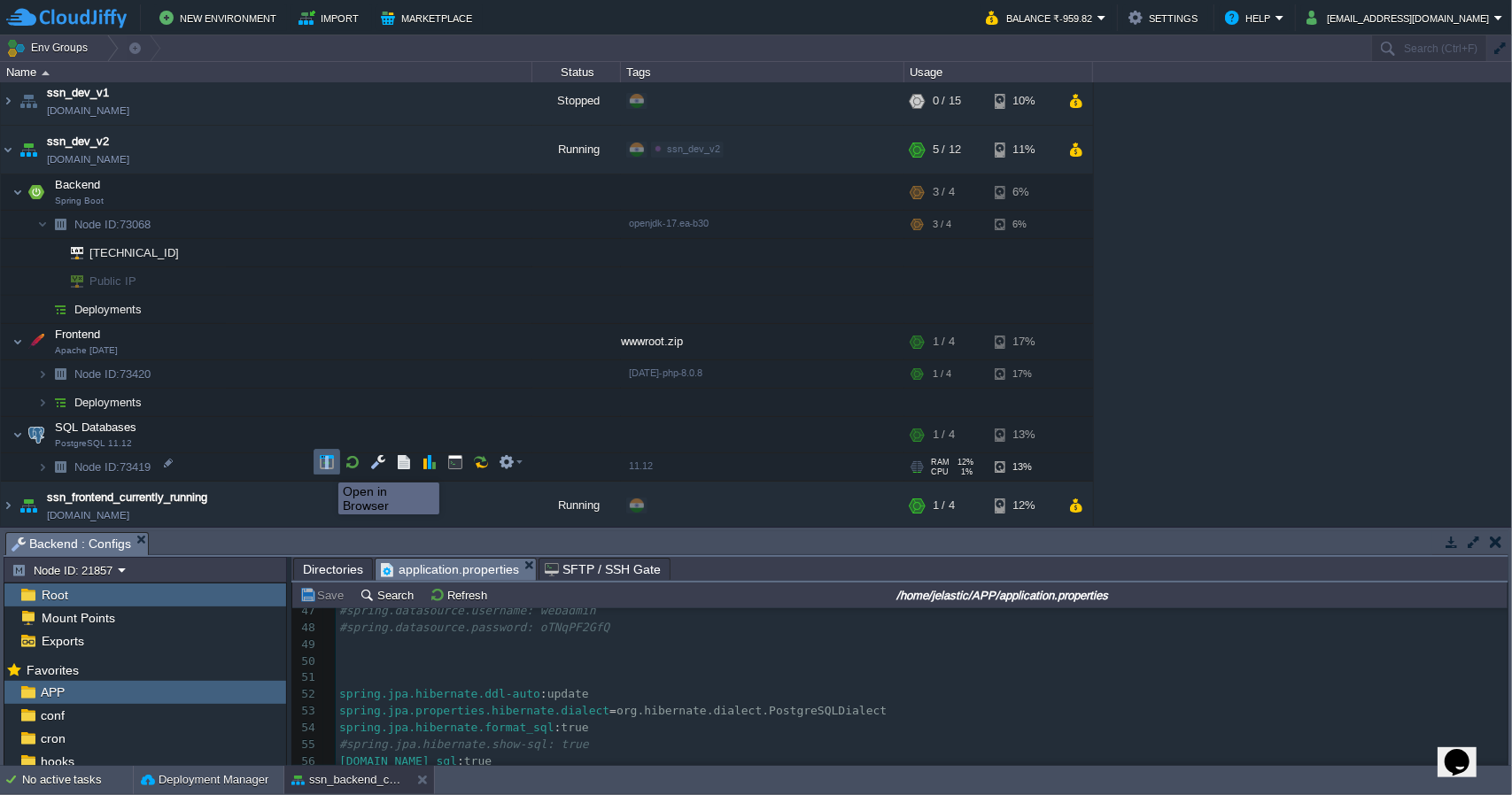
drag, startPoint x: 340, startPoint y: 467, endPoint x: 325, endPoint y: 467, distance: 15.0
click at [325, 467] on div at bounding box center [417, 462] width 222 height 26
click at [325, 467] on button "button" at bounding box center [327, 461] width 16 height 16
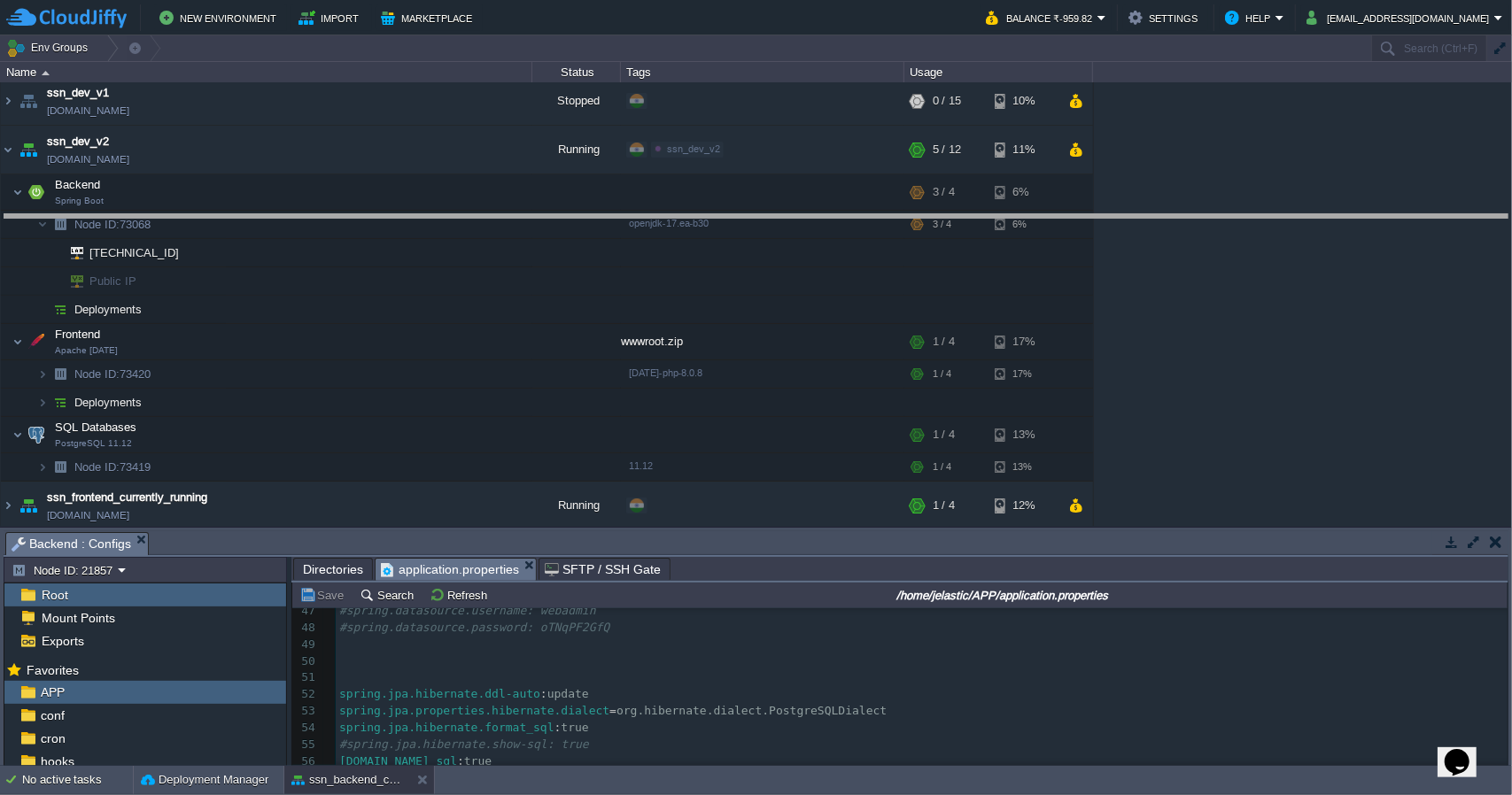
drag, startPoint x: 840, startPoint y: 545, endPoint x: 812, endPoint y: 226, distance: 320.2
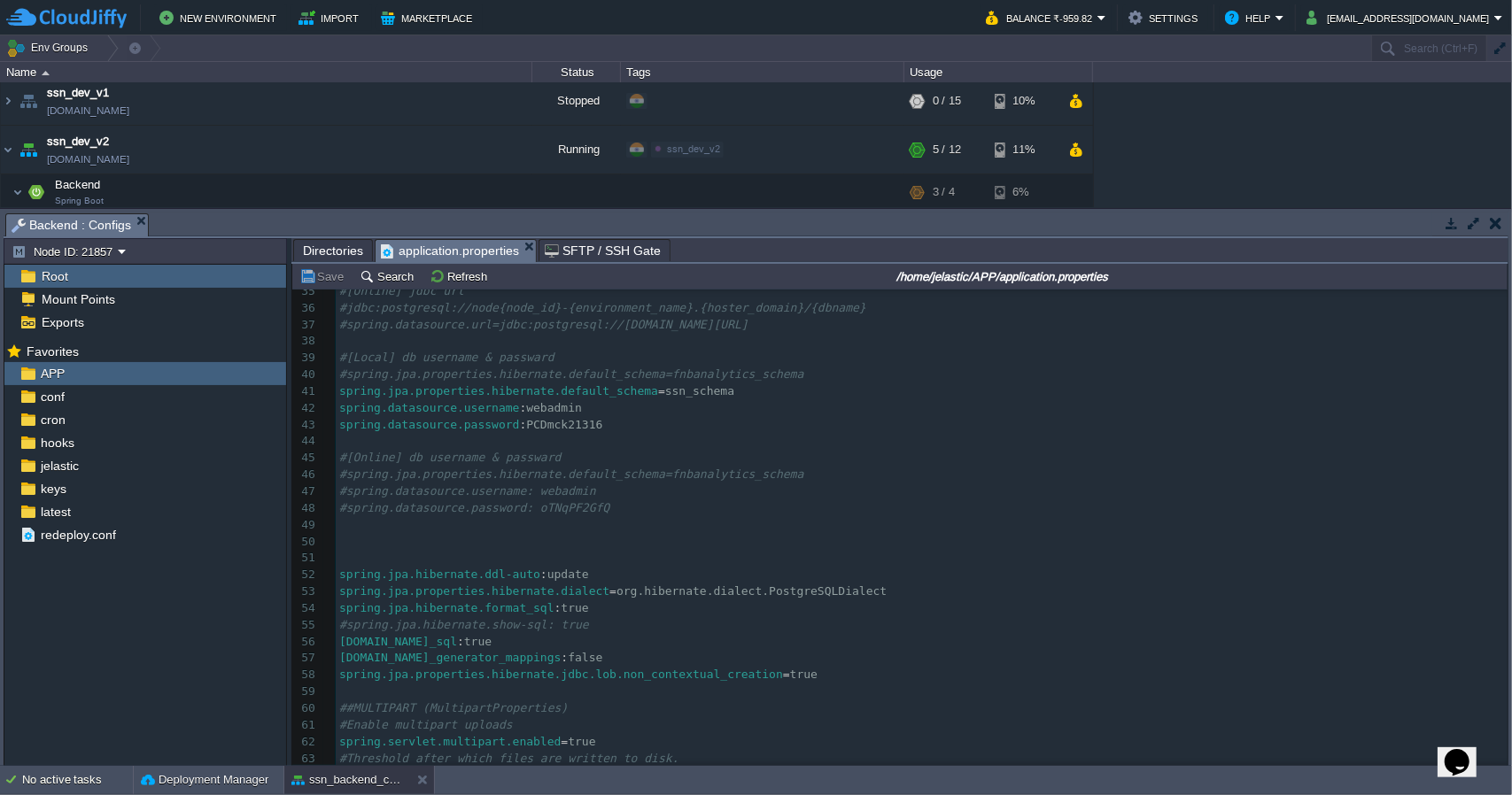
scroll to position [553, 0]
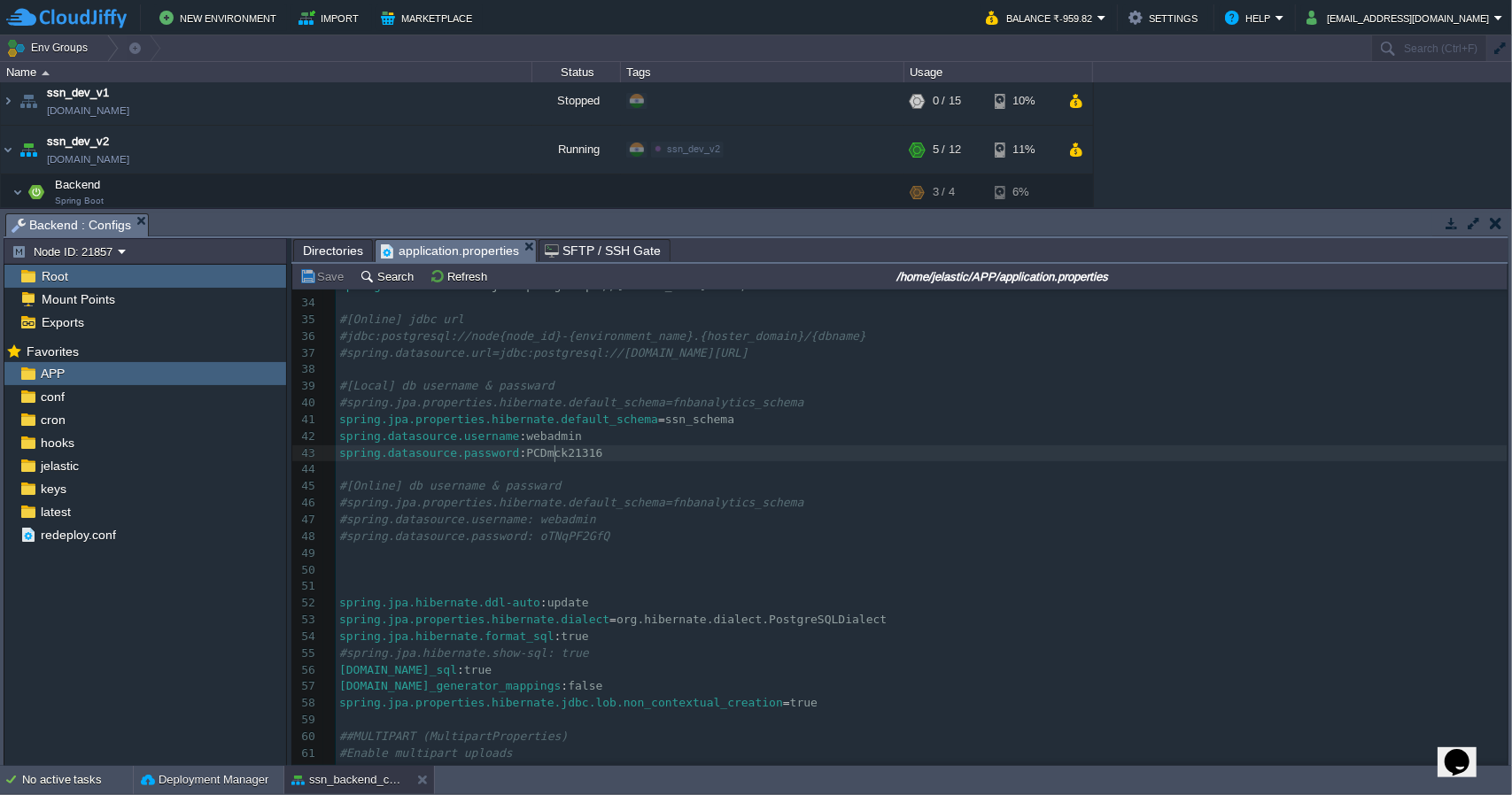
click at [553, 454] on span "PCDmck21316" at bounding box center [564, 453] width 76 height 13
type textarea "PCDmck21316"
click at [608, 209] on div "Tasks Activity Log Archive Git / SVN Backend : Configs Upload Delete Deploy to …" at bounding box center [756, 487] width 1512 height 557
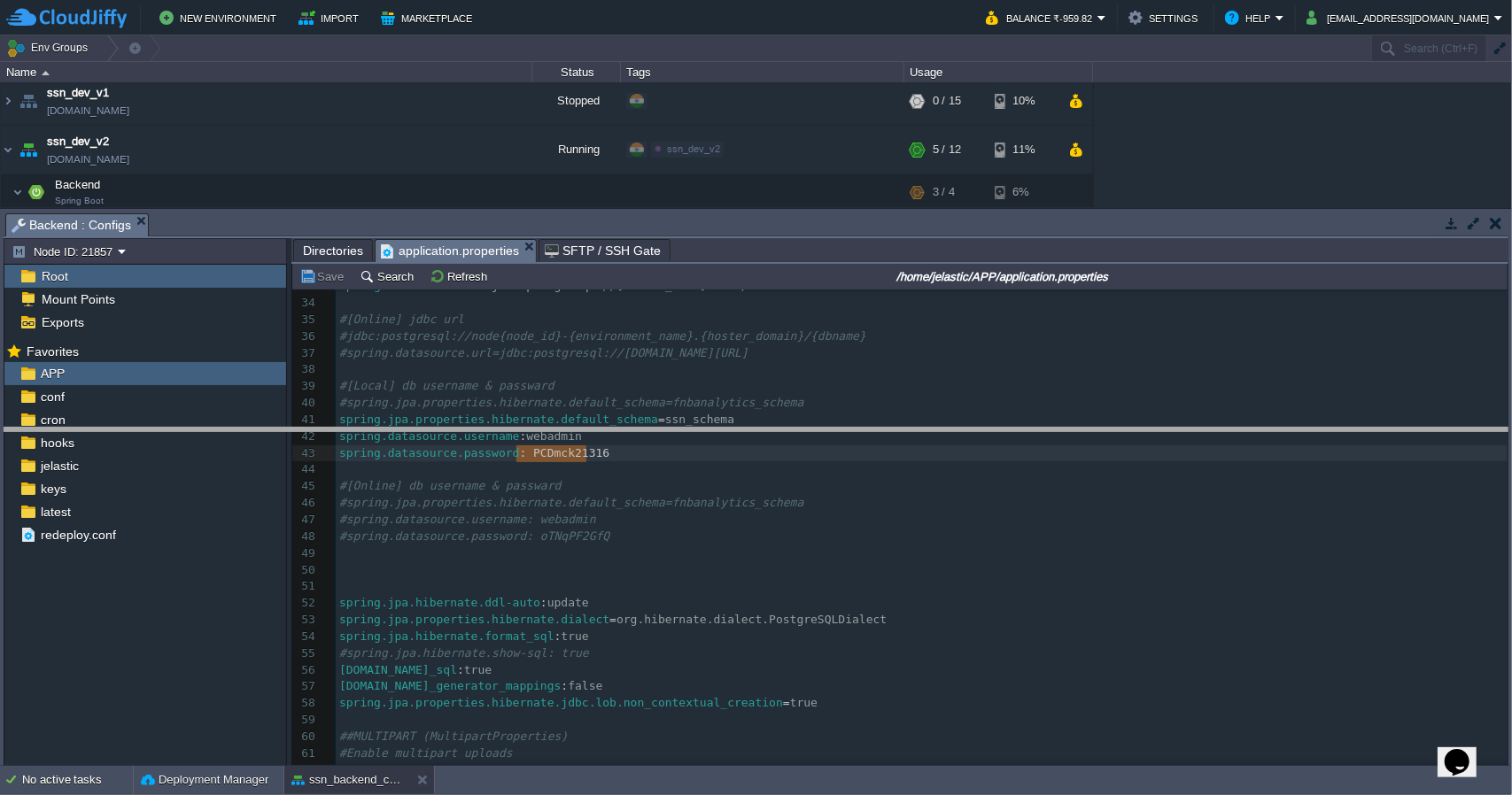
drag, startPoint x: 603, startPoint y: 223, endPoint x: 584, endPoint y: 483, distance: 260.7
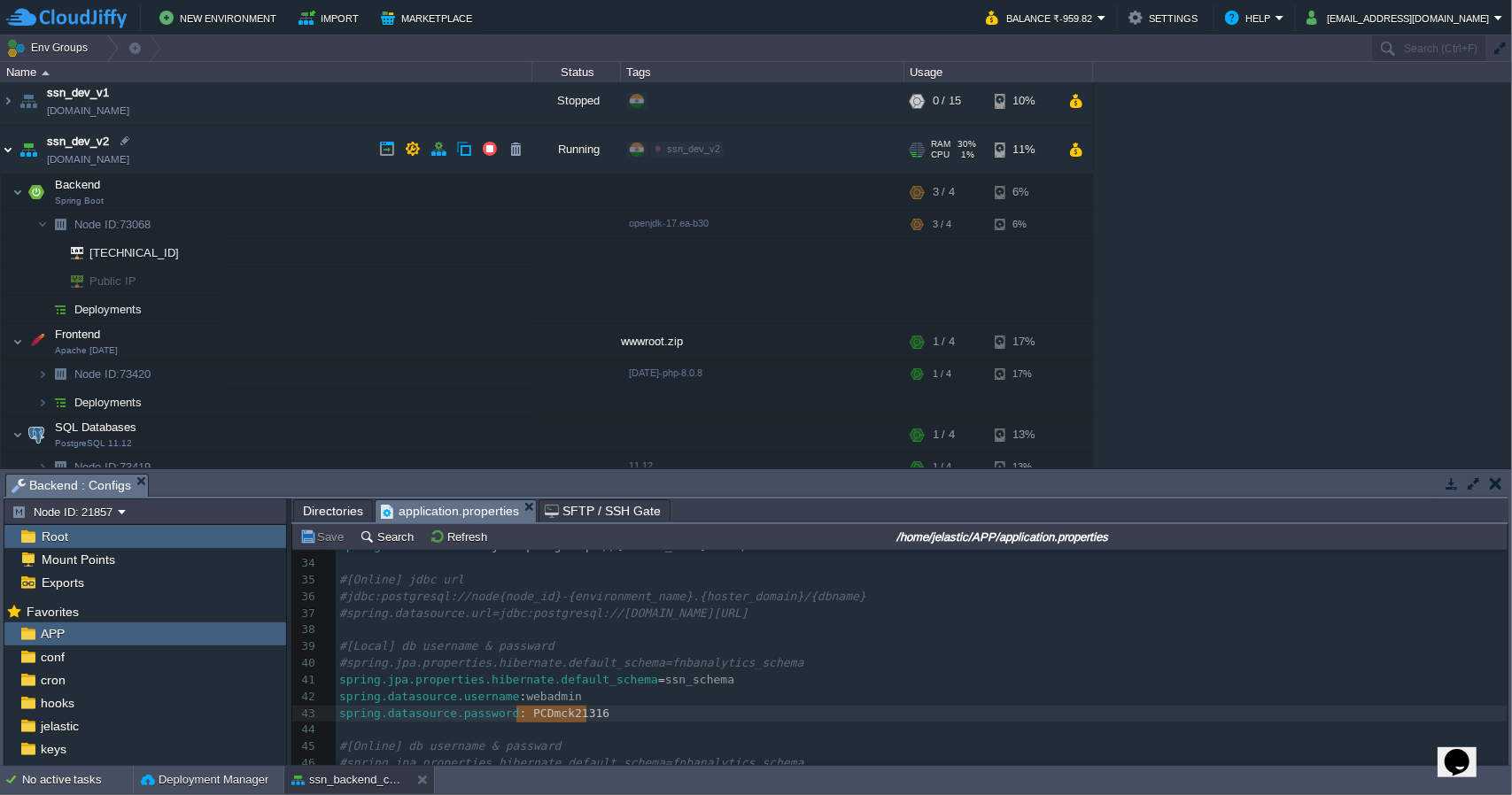
click at [9, 146] on img at bounding box center [7, 149] width 14 height 48
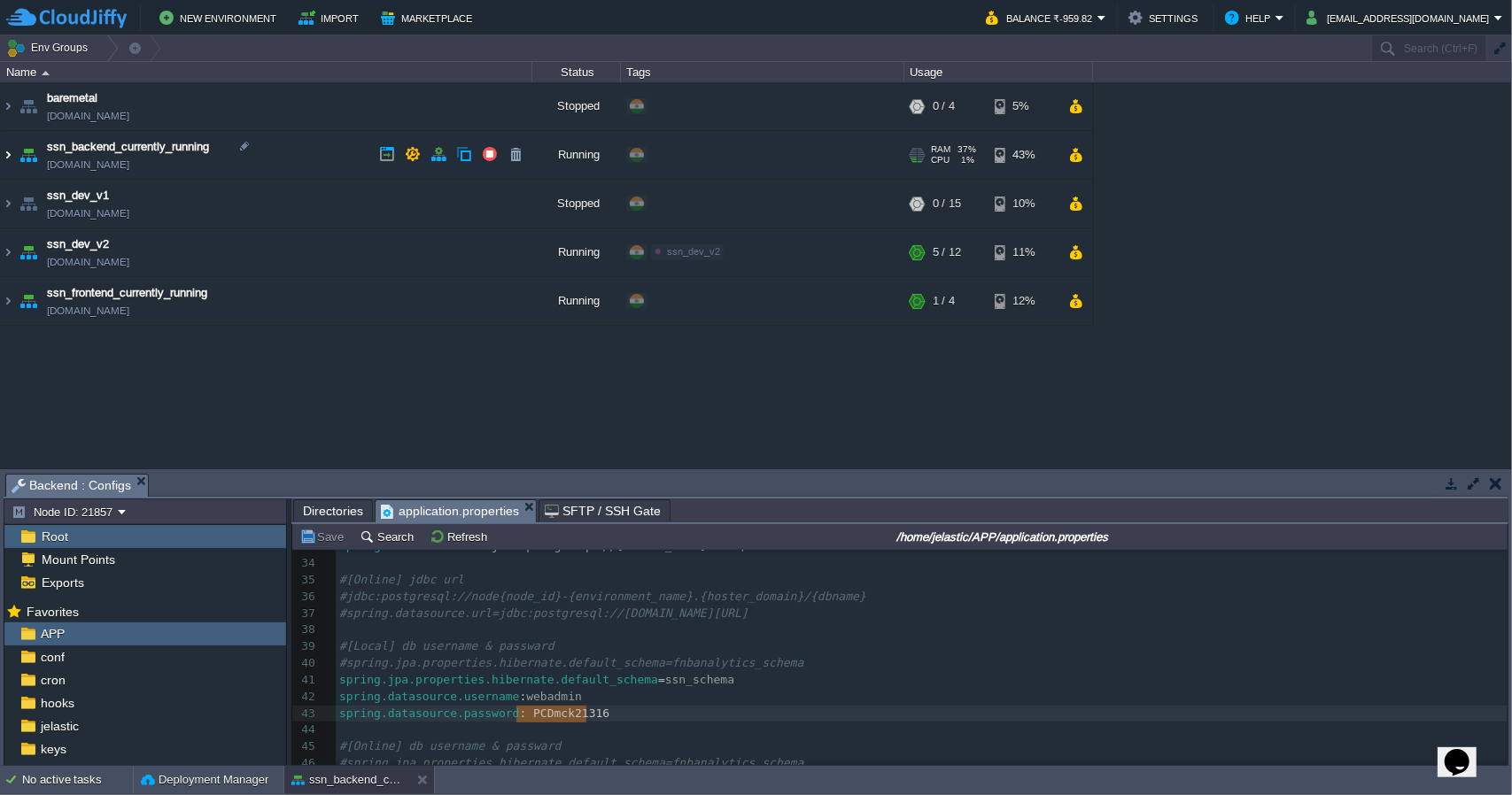
click at [10, 154] on img at bounding box center [7, 155] width 14 height 48
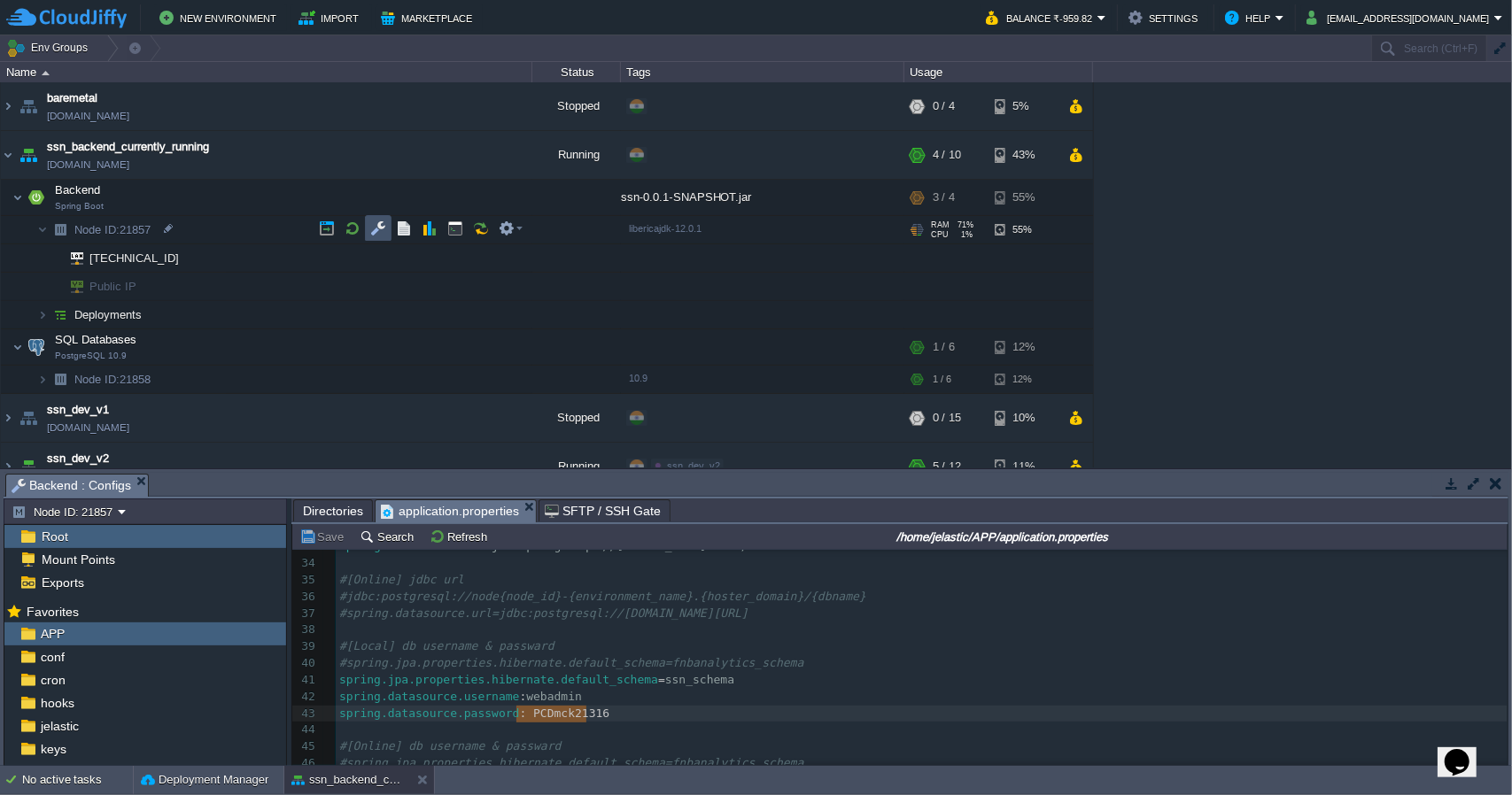
click at [374, 229] on button "button" at bounding box center [378, 227] width 16 height 16
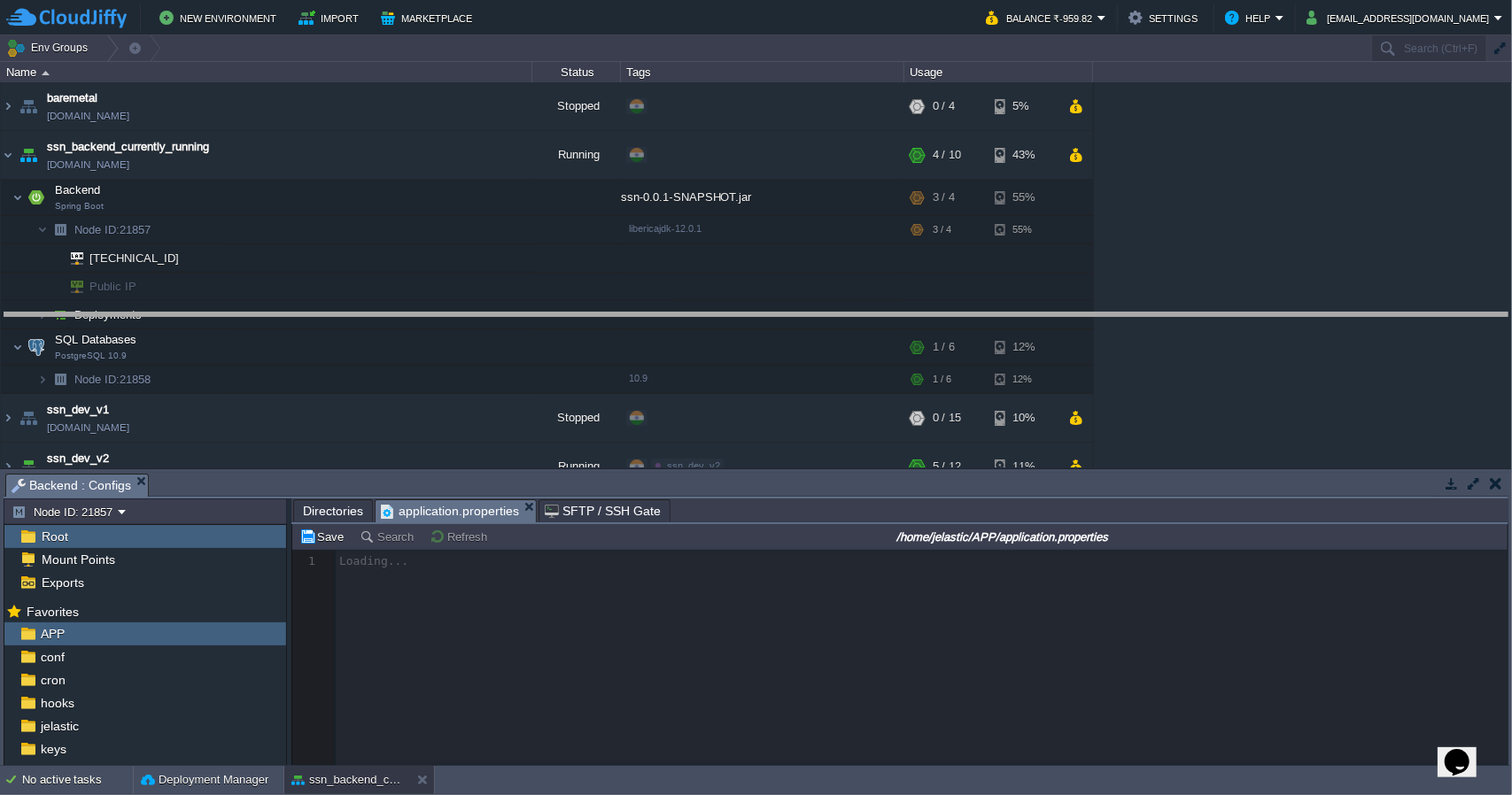
drag, startPoint x: 786, startPoint y: 476, endPoint x: 788, endPoint y: 310, distance: 166.0
click at [788, 310] on body "New Environment Import Marketplace Bonus ₹0.00 Upgrade Account Balance ₹-959.82…" at bounding box center [756, 397] width 1512 height 795
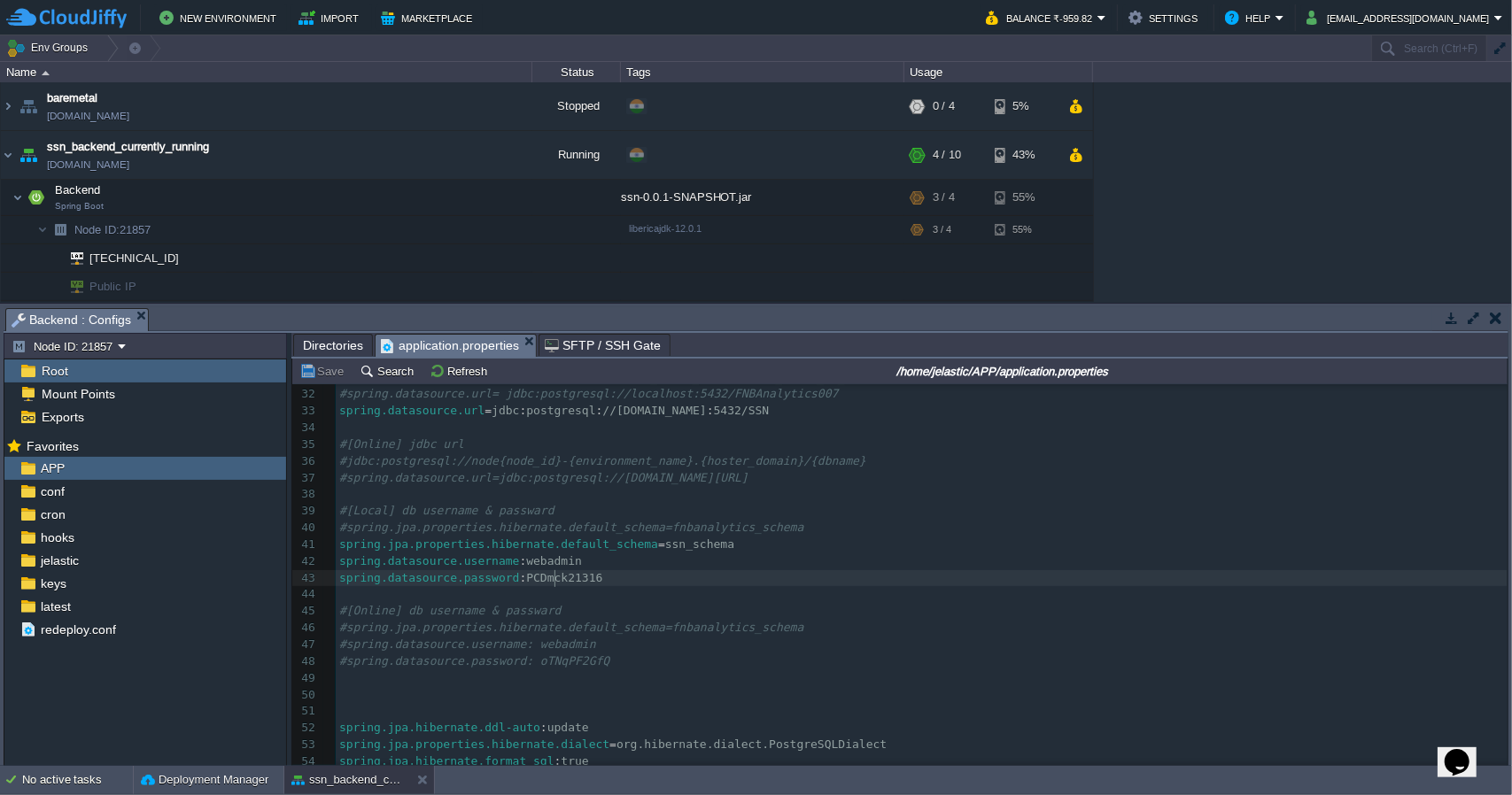
click at [554, 582] on div "82 #spring.datasource.url= jdbc:mysql://localhost:3306/rendevous 21 ​ 22 #[PERS…" at bounding box center [922, 578] width 1173 height 751
type textarea "PCDmck21316"
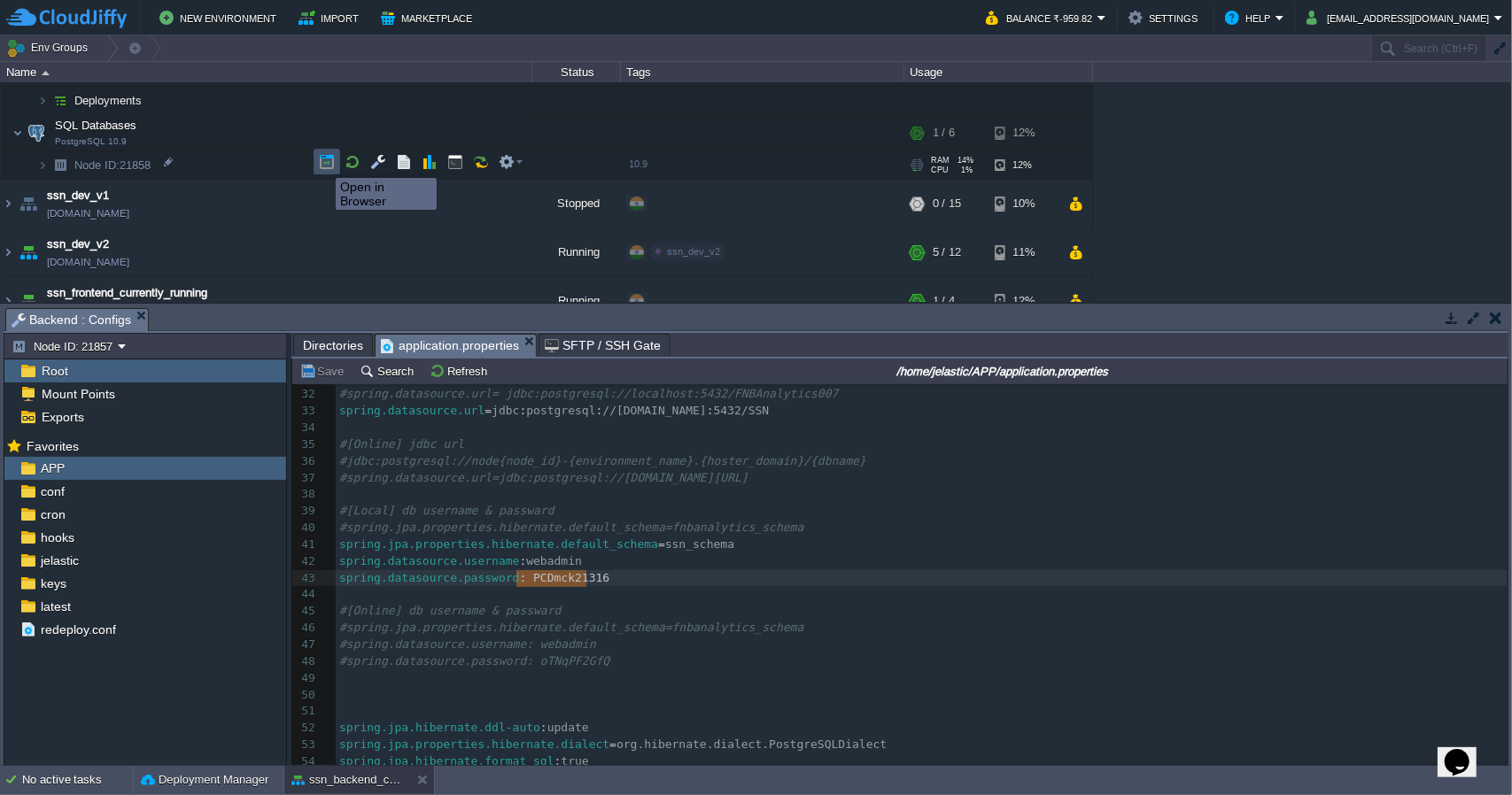
click at [322, 162] on button "button" at bounding box center [327, 161] width 16 height 16
